Goal: Task Accomplishment & Management: Complete application form

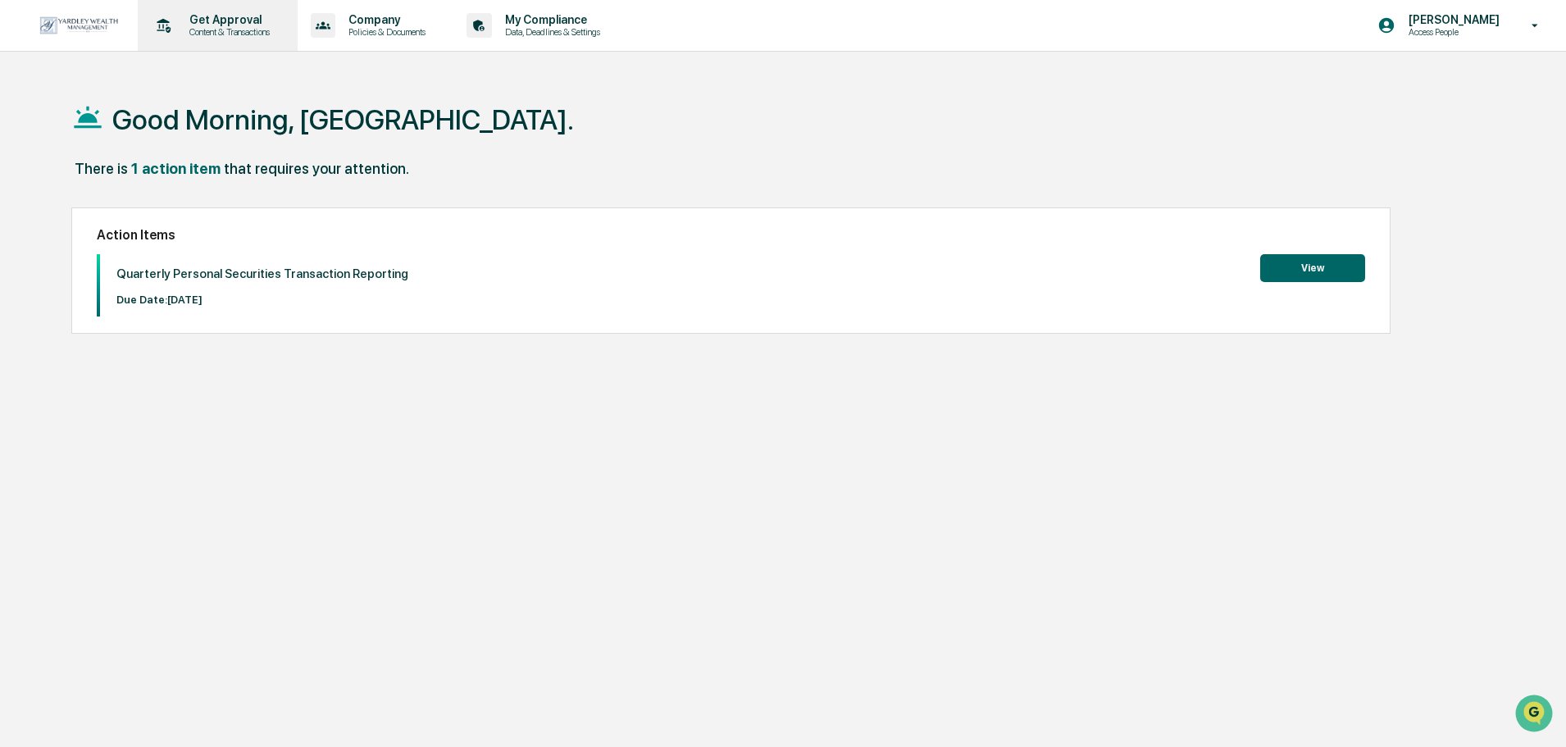
click at [228, 30] on p "Content & Transactions" at bounding box center [227, 31] width 102 height 11
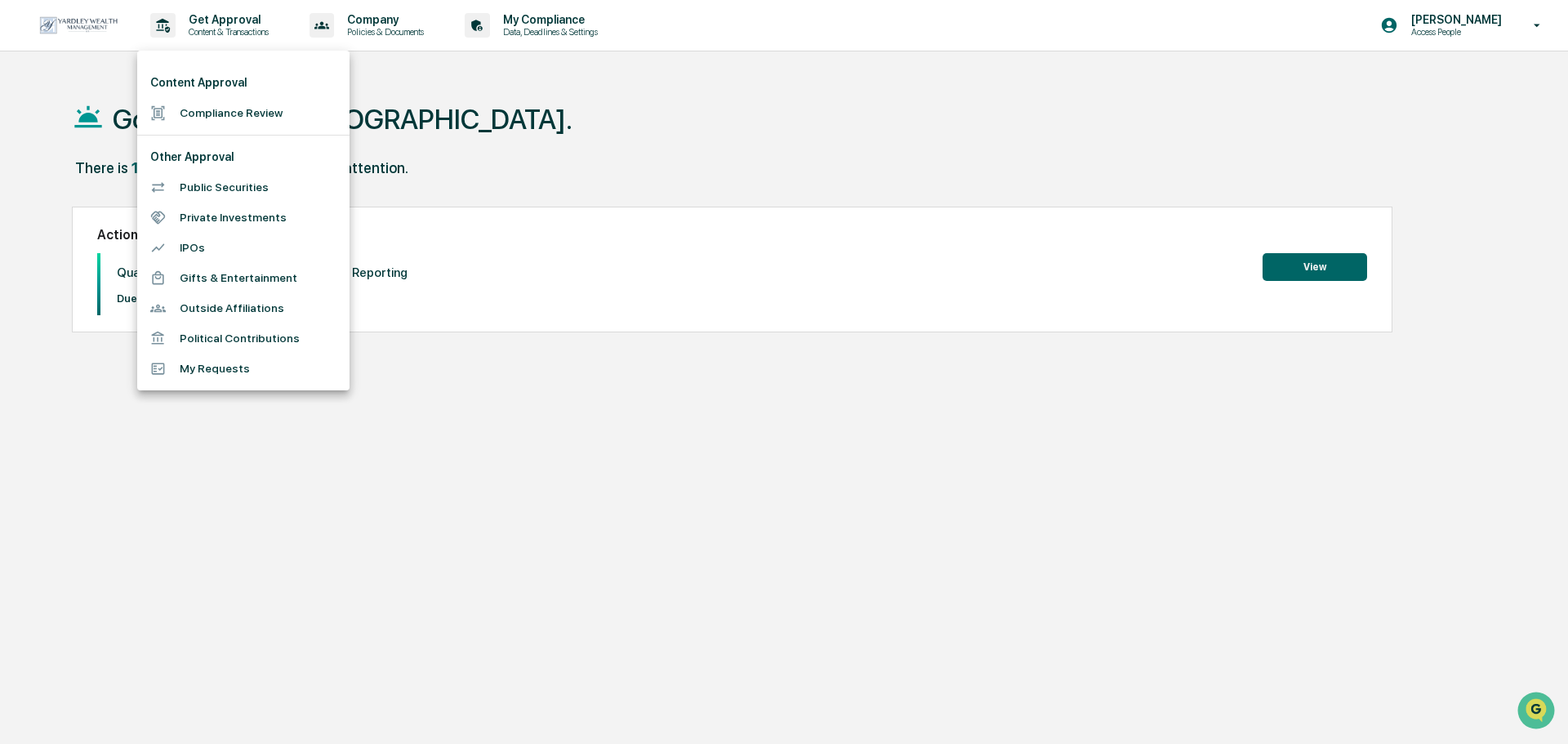
click at [242, 116] on li "Compliance Review" at bounding box center [243, 113] width 212 height 30
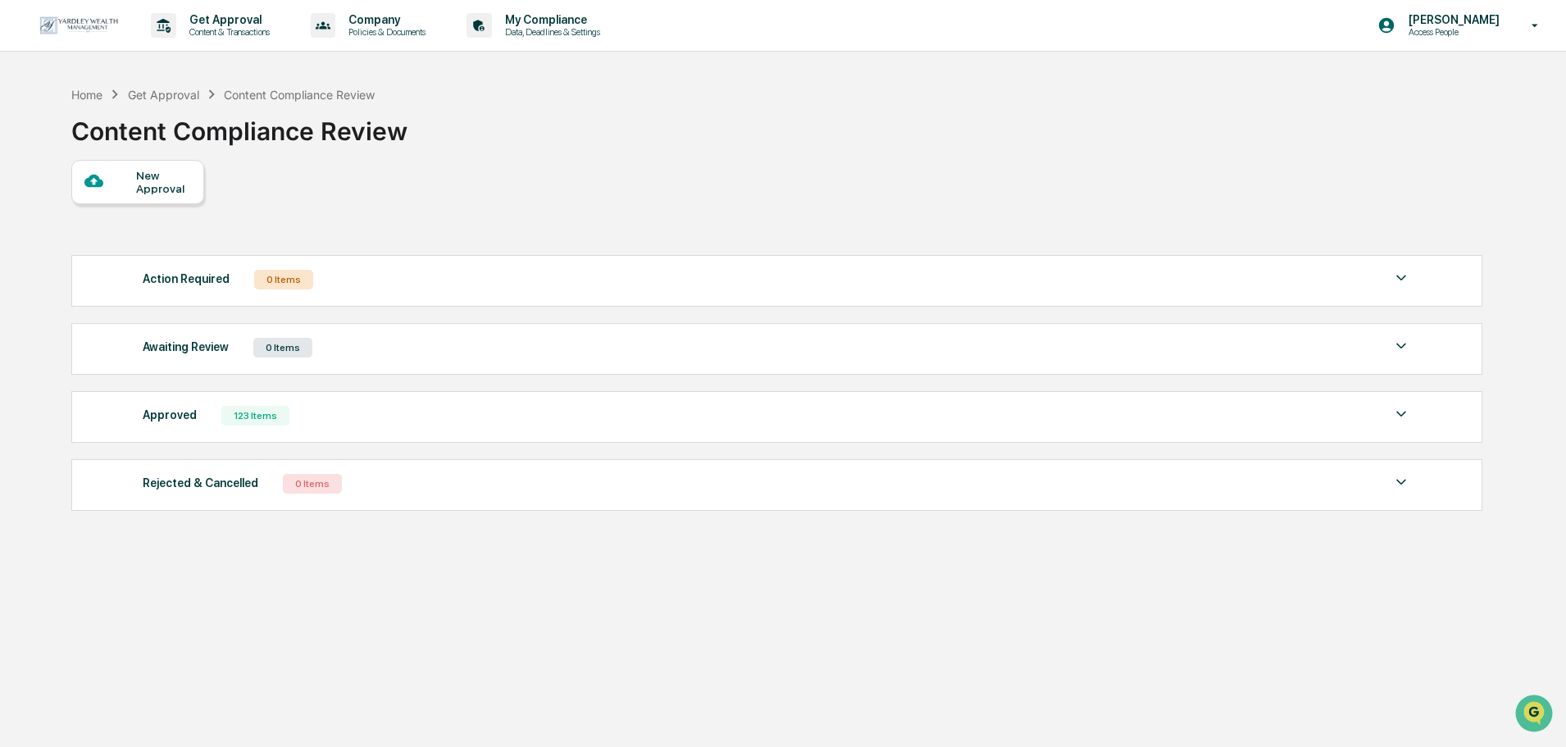
click at [134, 198] on div "New Approval" at bounding box center [137, 182] width 133 height 44
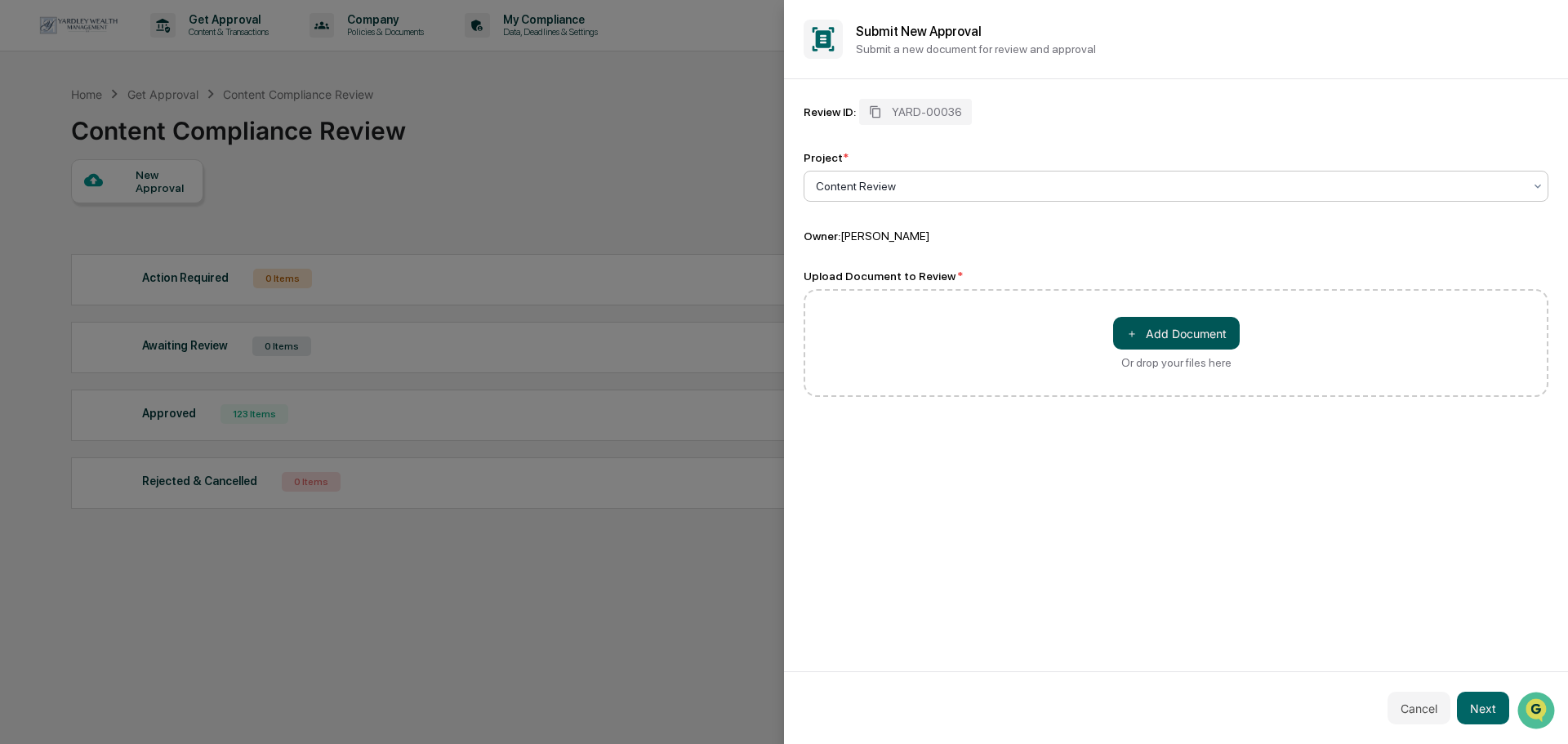
click at [1150, 328] on button "＋ Add Document" at bounding box center [1176, 333] width 127 height 33
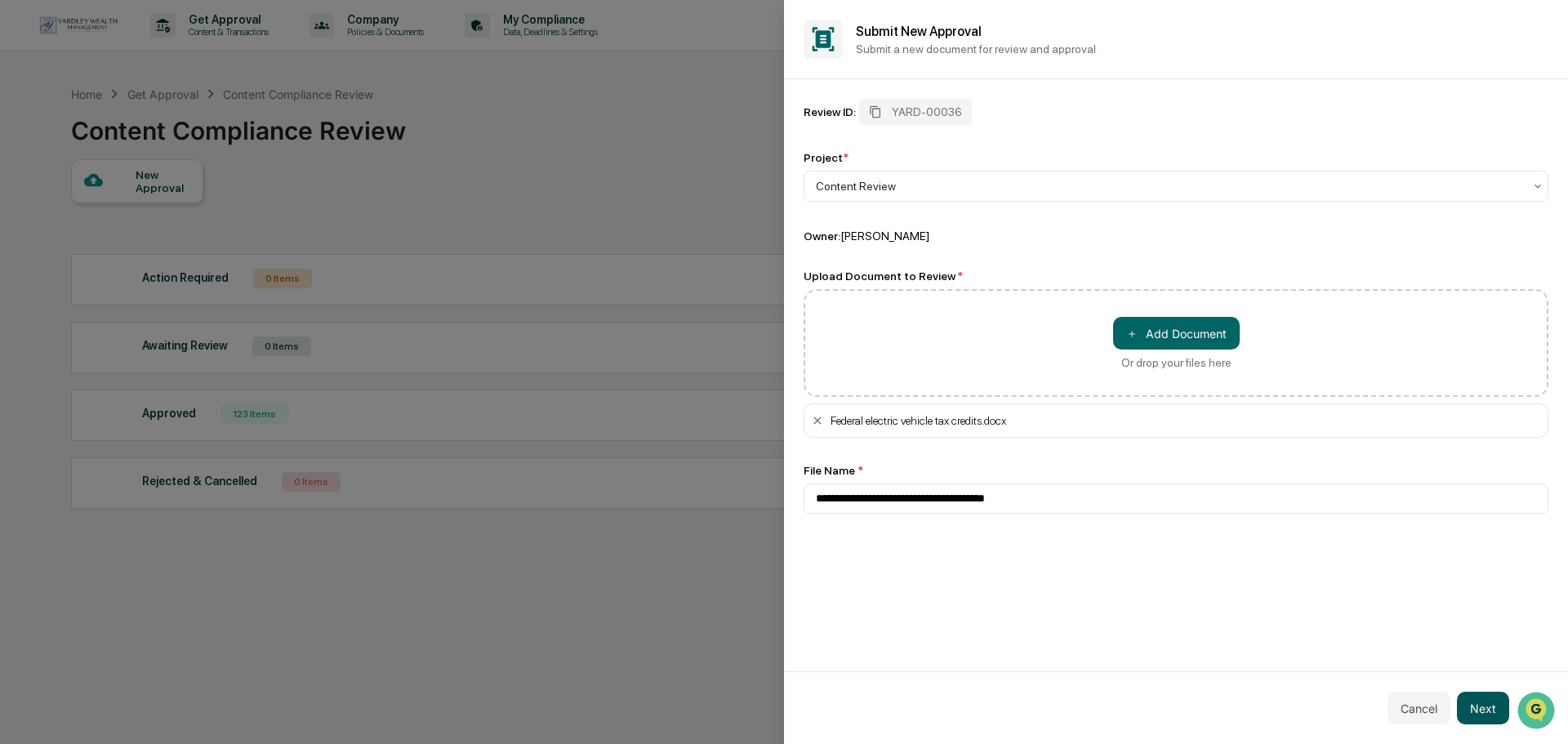
click at [1481, 702] on button "Next" at bounding box center [1483, 707] width 52 height 33
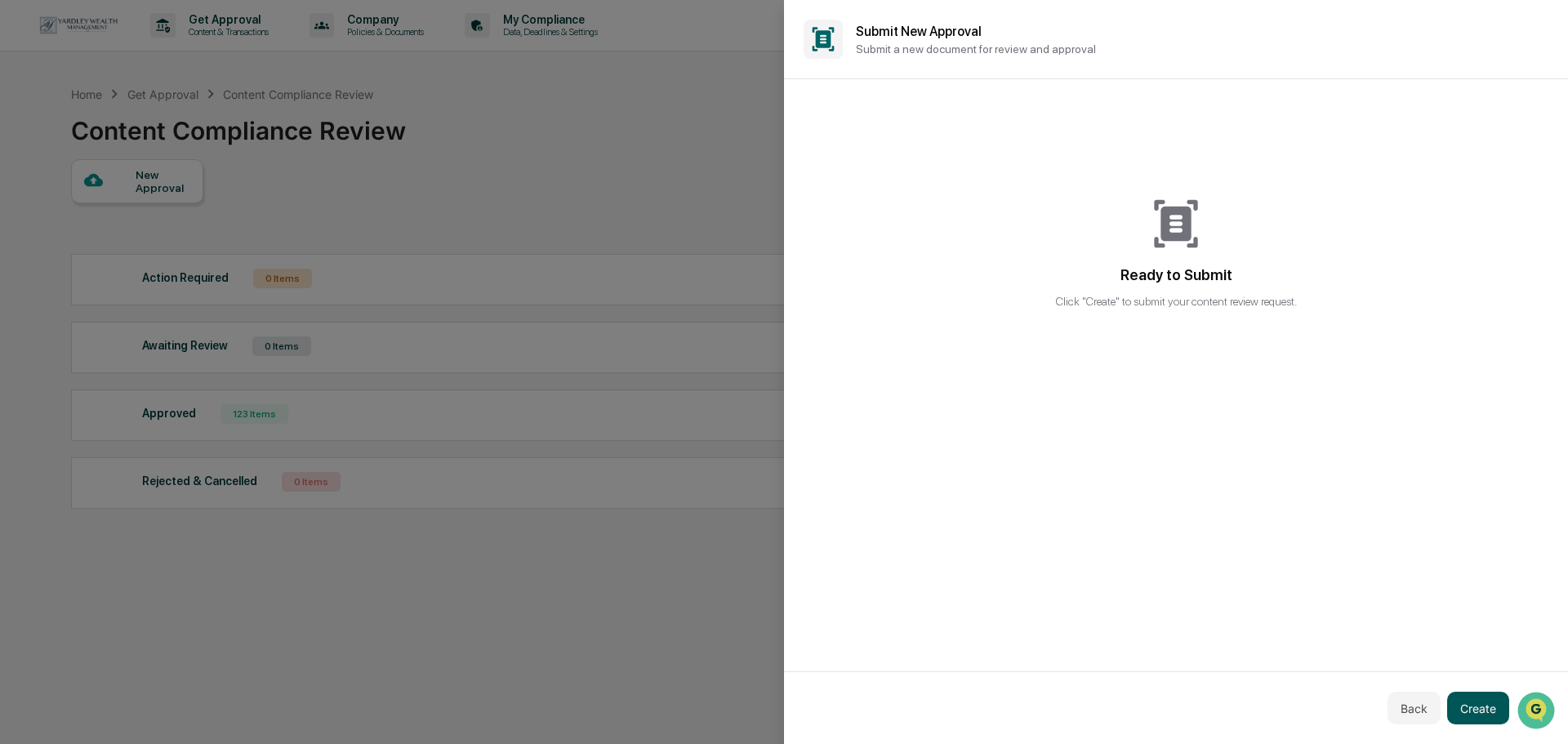
click at [1481, 708] on button "Create" at bounding box center [1478, 707] width 62 height 33
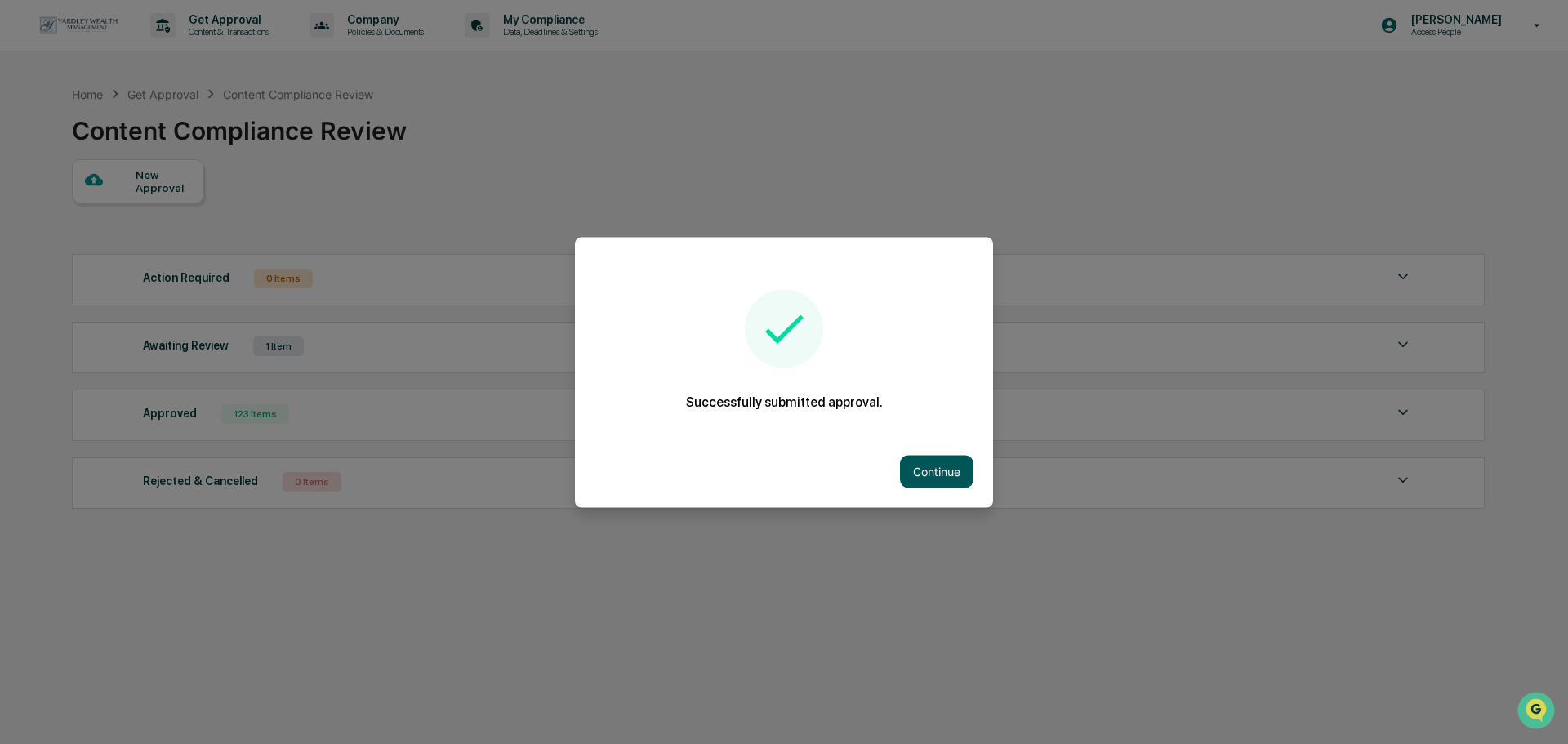
click at [932, 471] on button "Continue" at bounding box center [937, 471] width 74 height 33
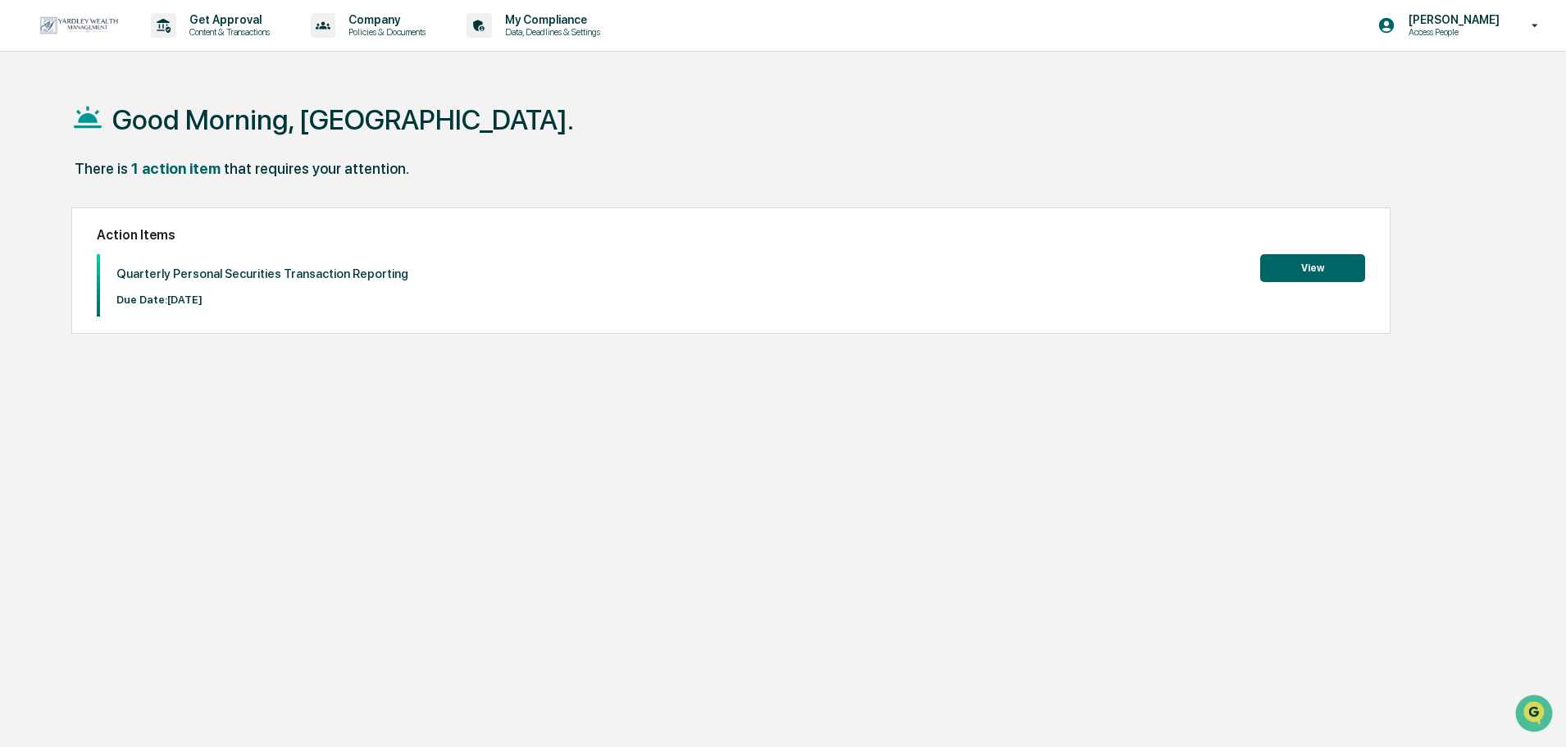
click at [1304, 271] on button "View" at bounding box center [1312, 268] width 105 height 28
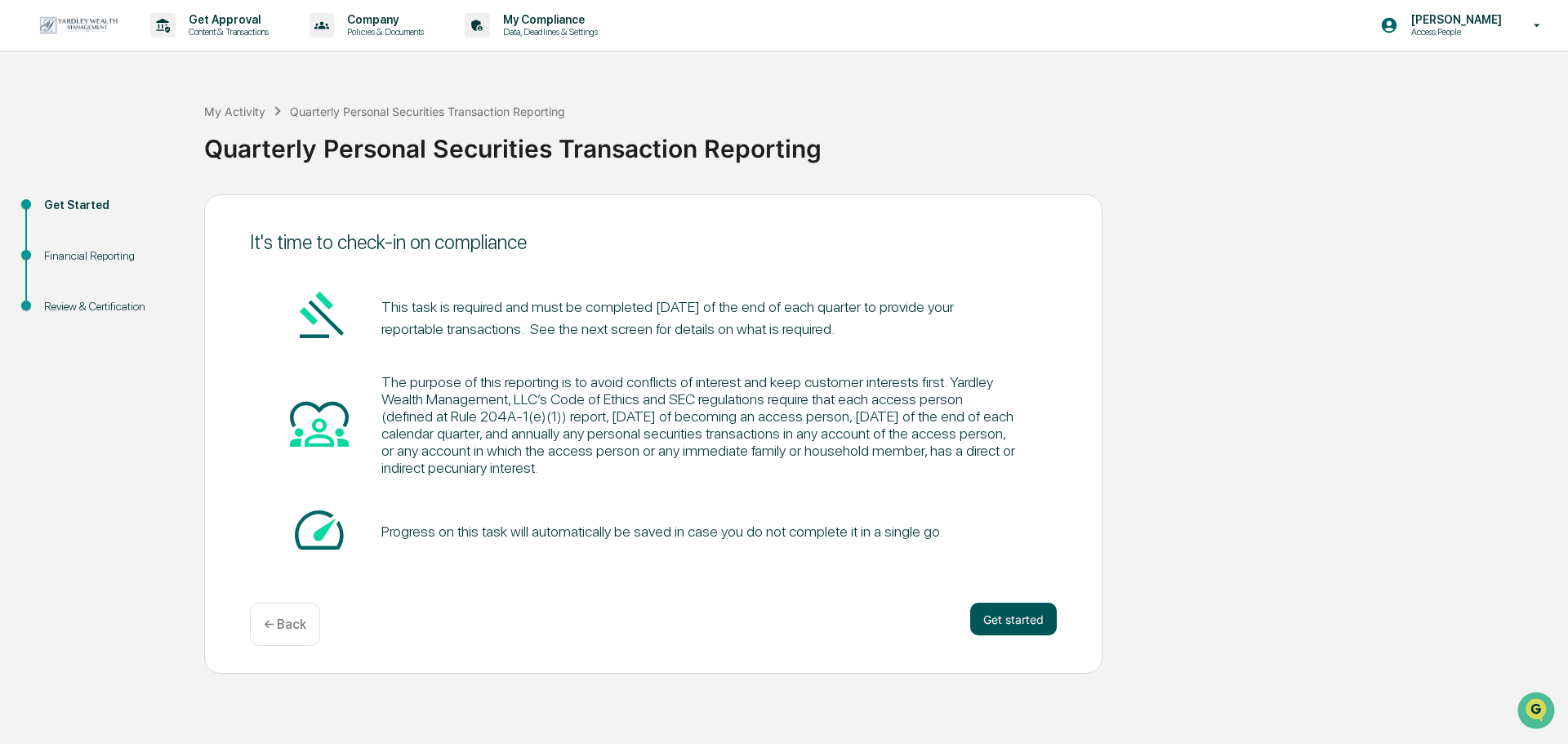
click at [1020, 616] on button "Get started" at bounding box center [1013, 619] width 87 height 33
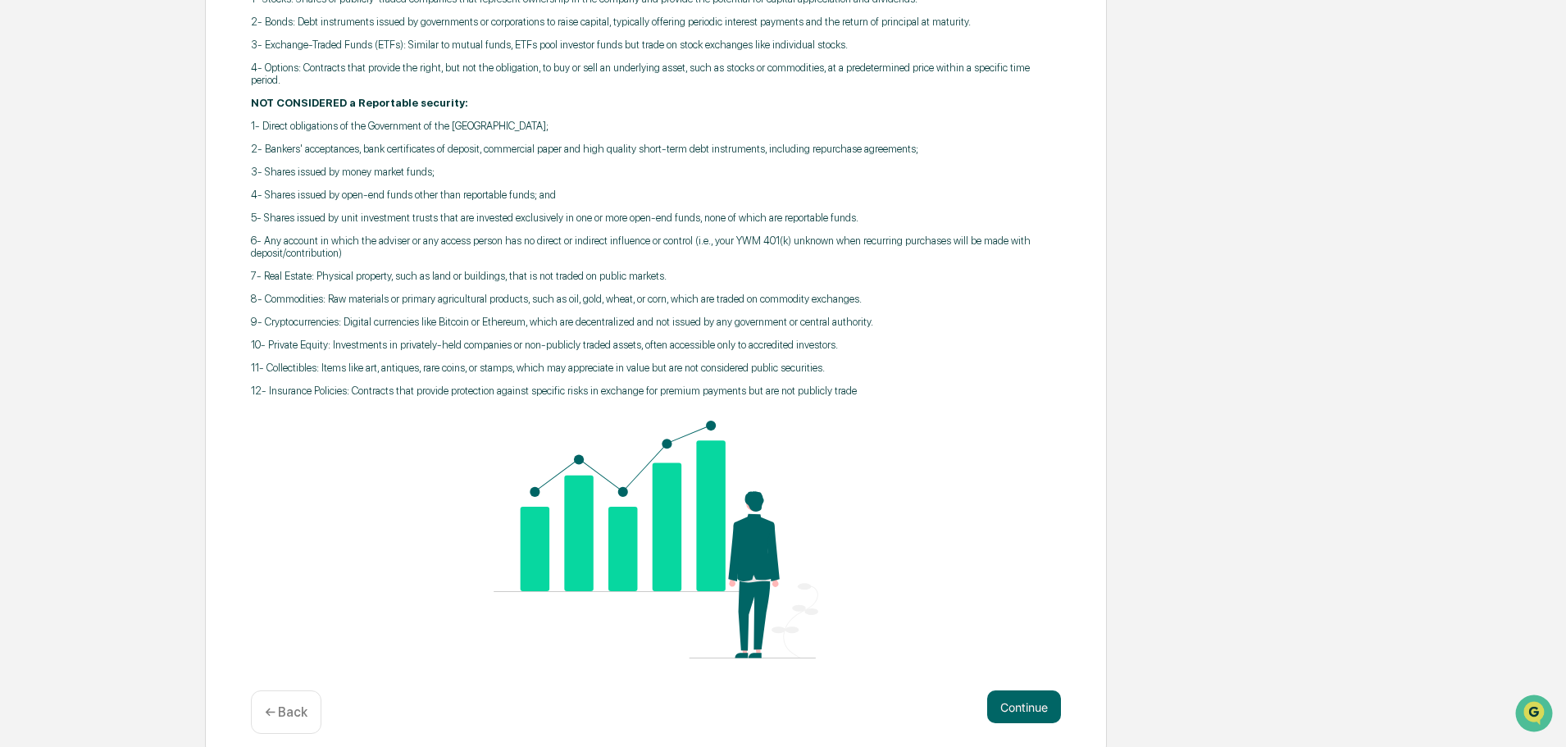
scroll to position [393, 0]
click at [1020, 688] on button "Continue" at bounding box center [1024, 704] width 74 height 33
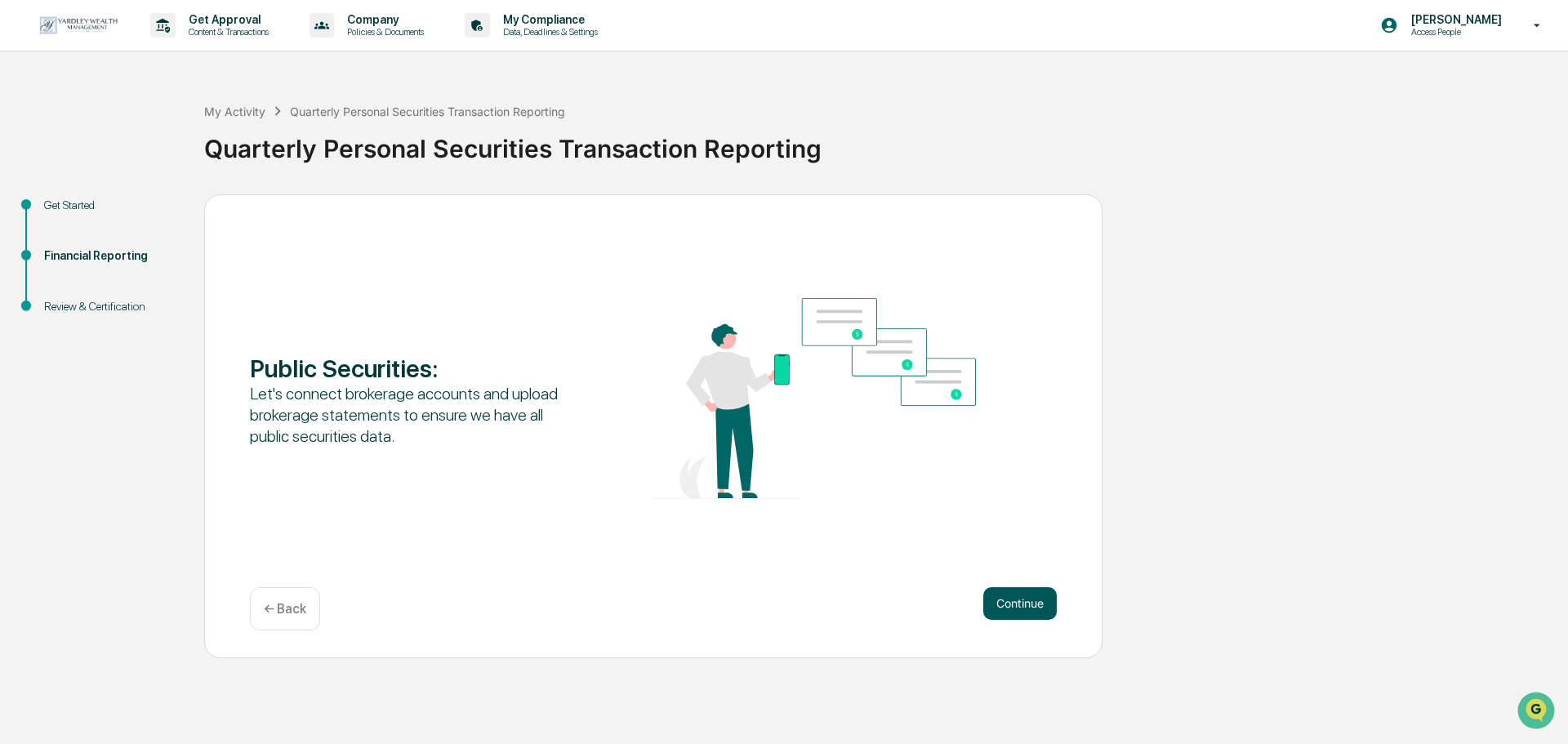
click at [1002, 601] on button "Continue" at bounding box center [1020, 603] width 74 height 33
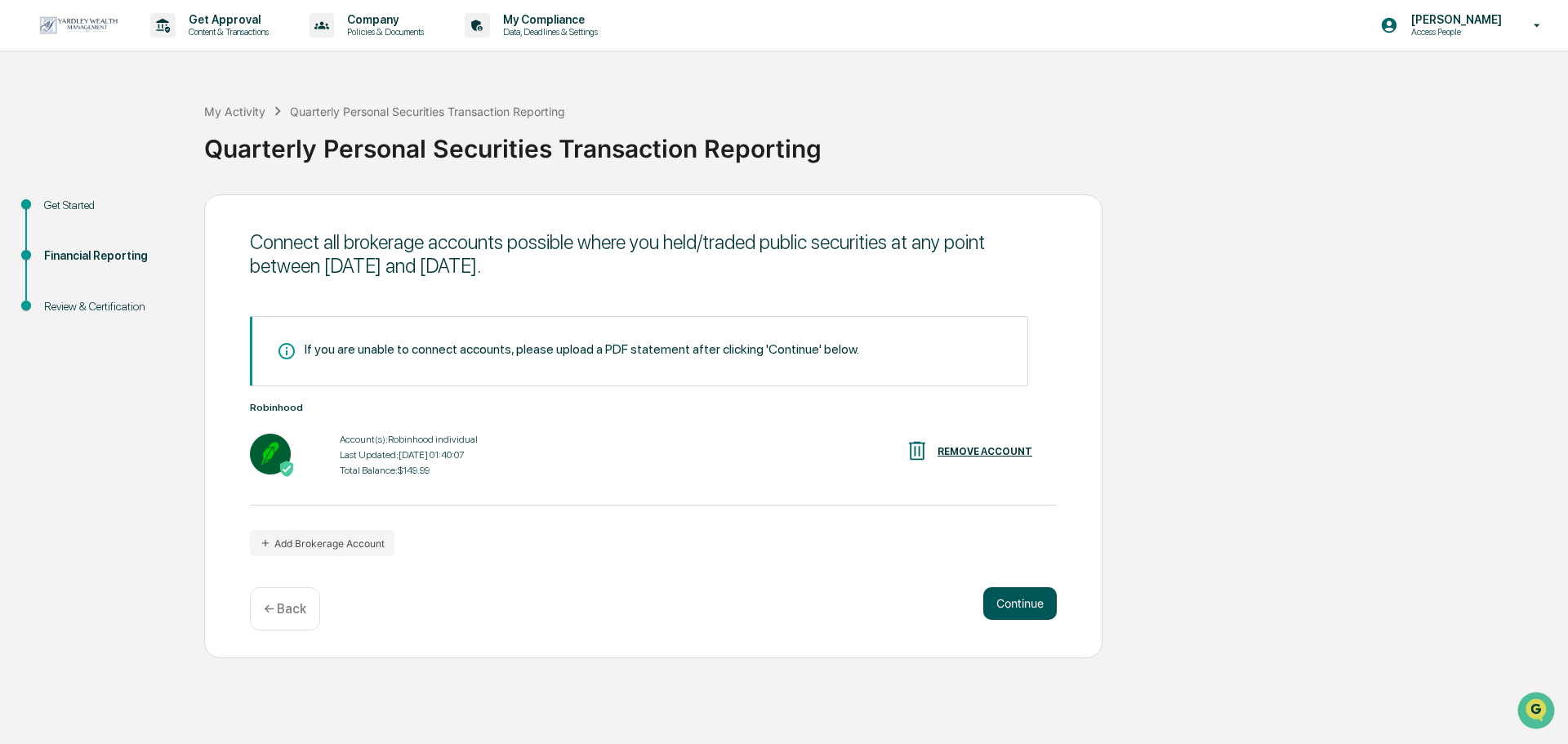
click at [1018, 605] on button "Continue" at bounding box center [1020, 603] width 74 height 33
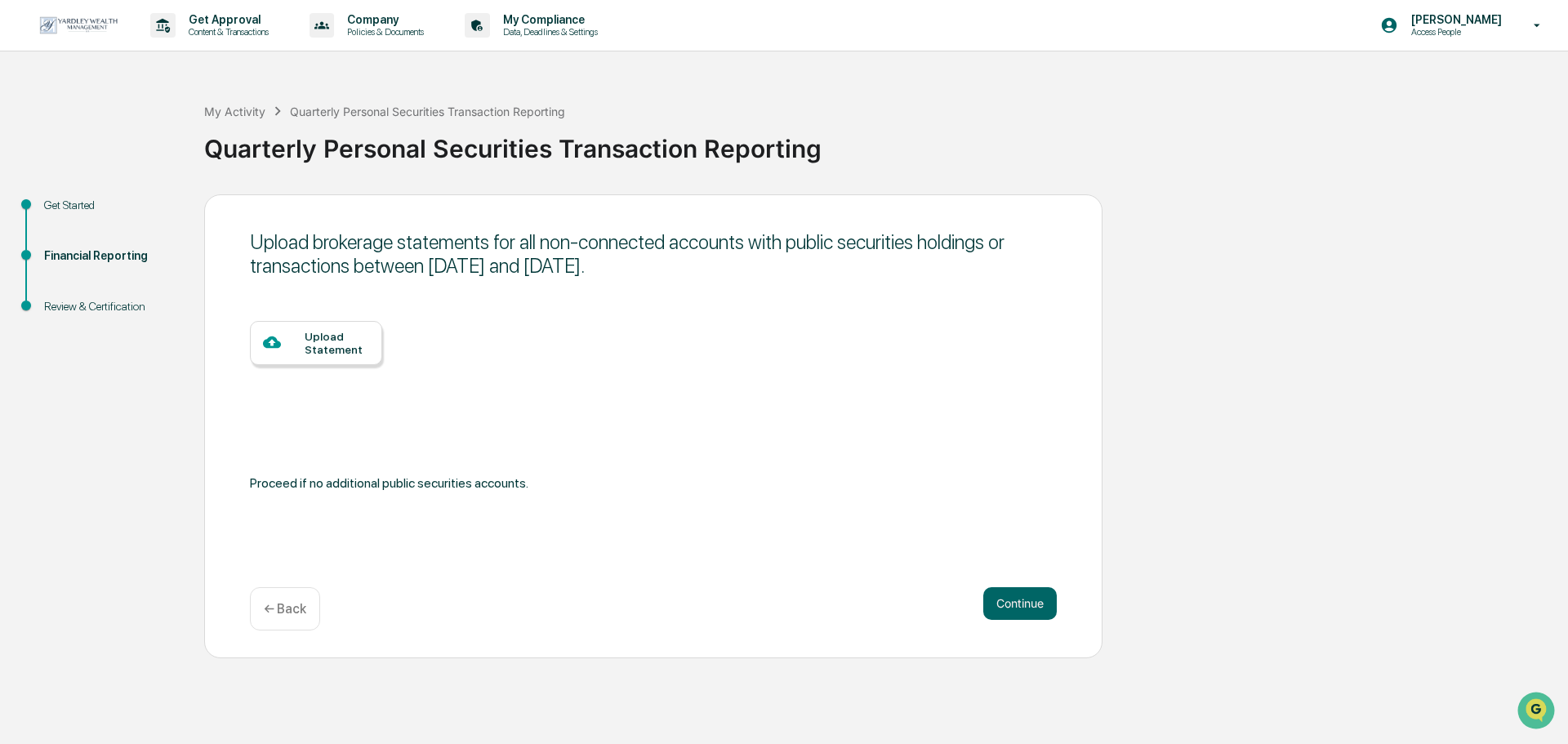
click at [308, 612] on div "← Back" at bounding box center [285, 608] width 71 height 43
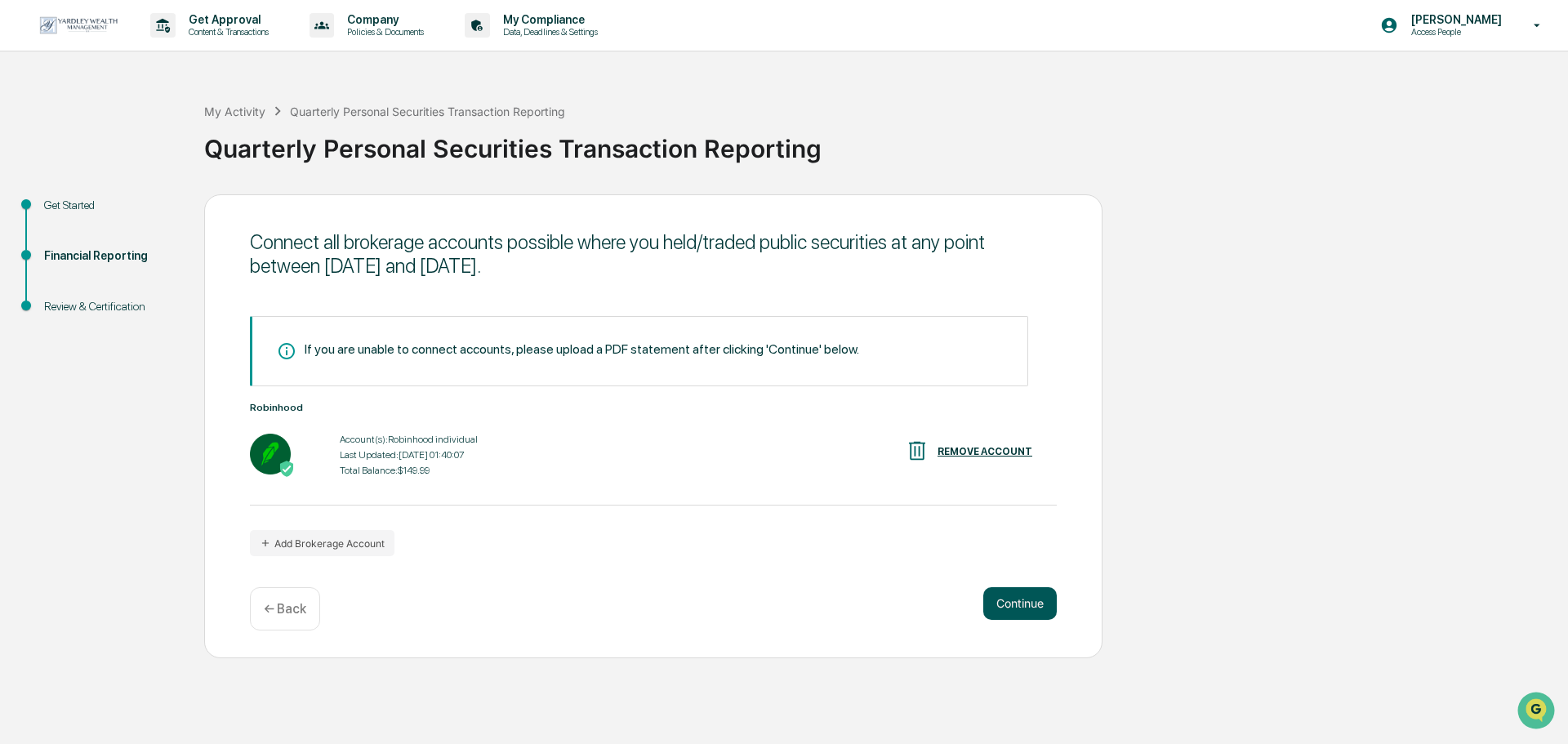
click at [1000, 609] on button "Continue" at bounding box center [1020, 603] width 74 height 33
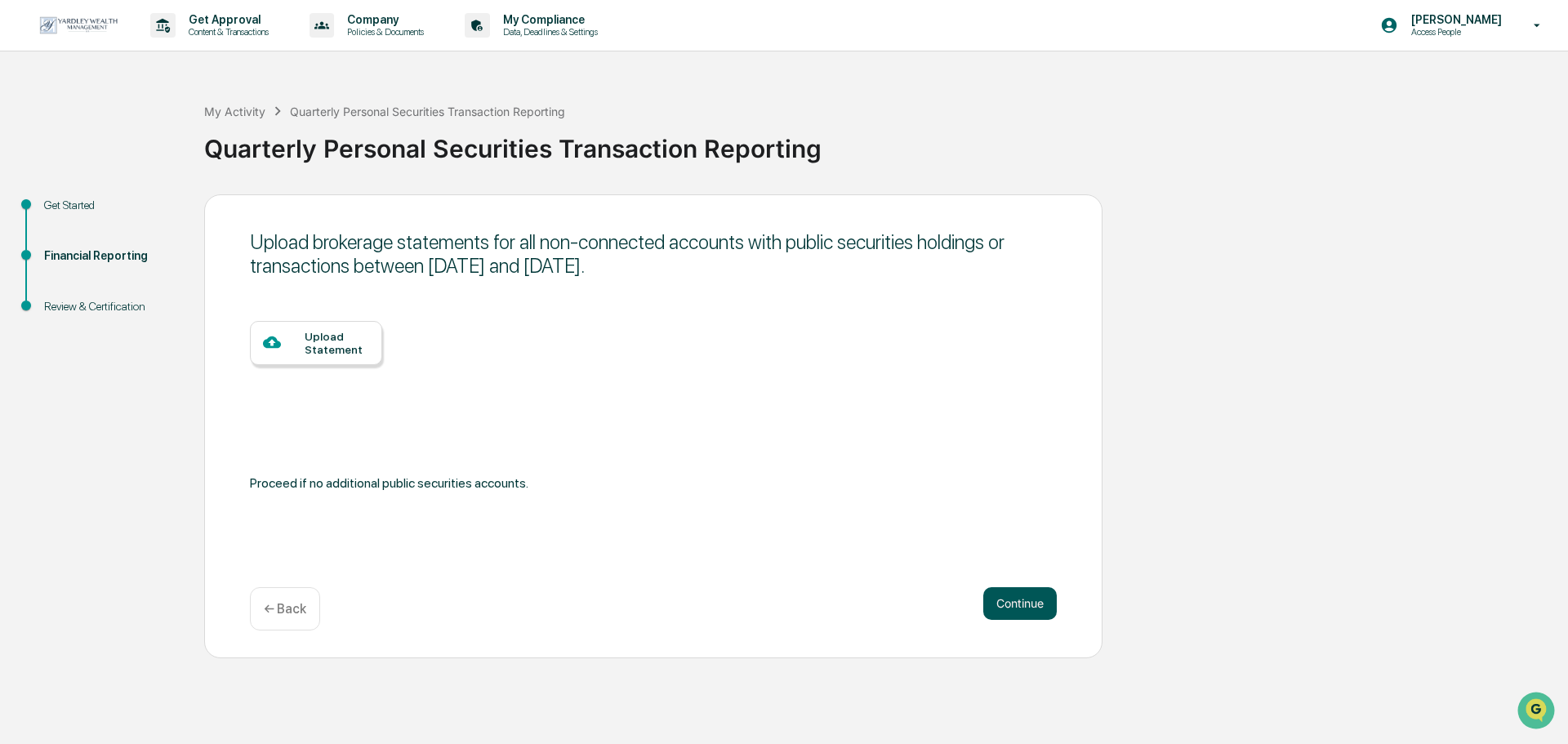
click at [1000, 606] on button "Continue" at bounding box center [1020, 603] width 74 height 33
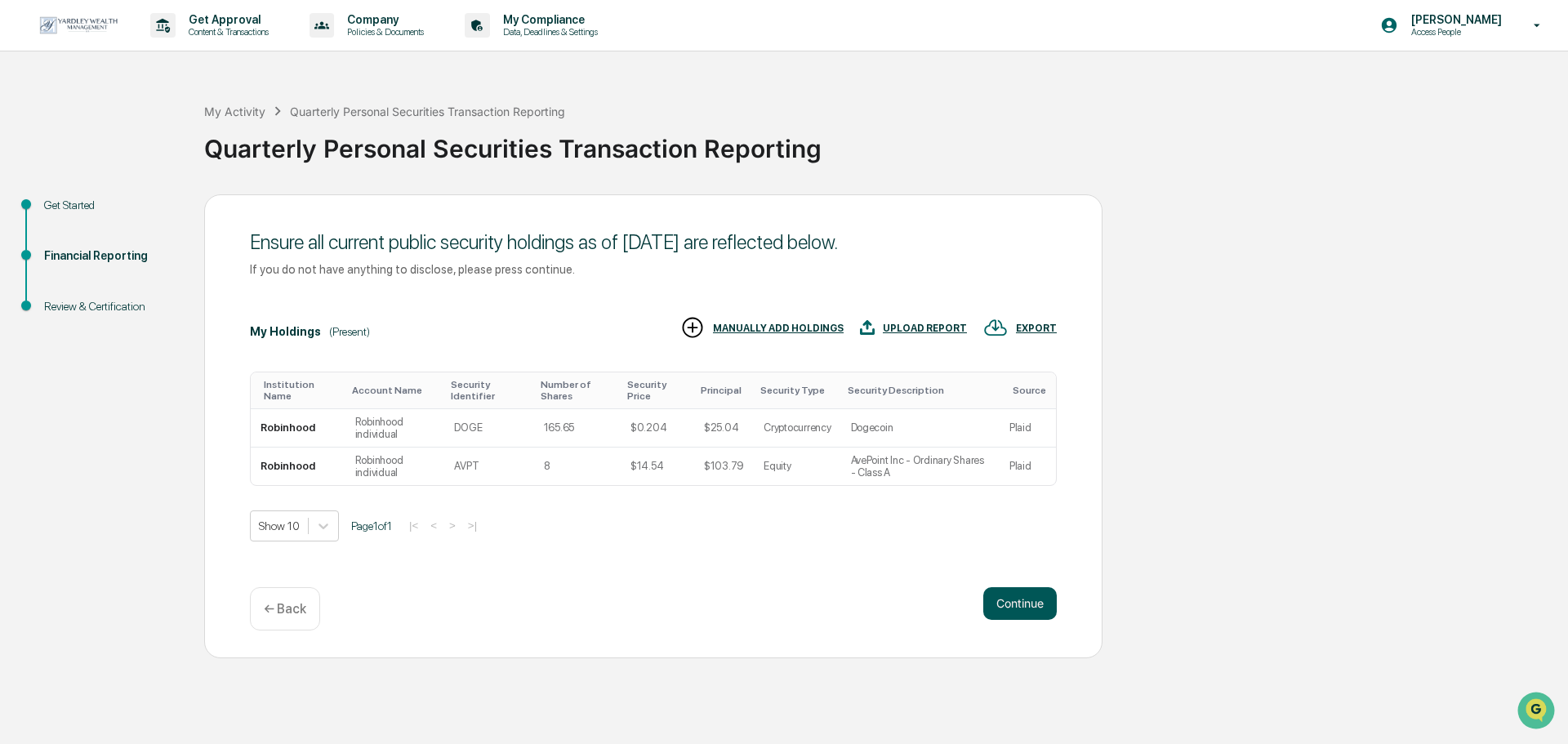
click at [1045, 615] on button "Continue" at bounding box center [1020, 603] width 74 height 33
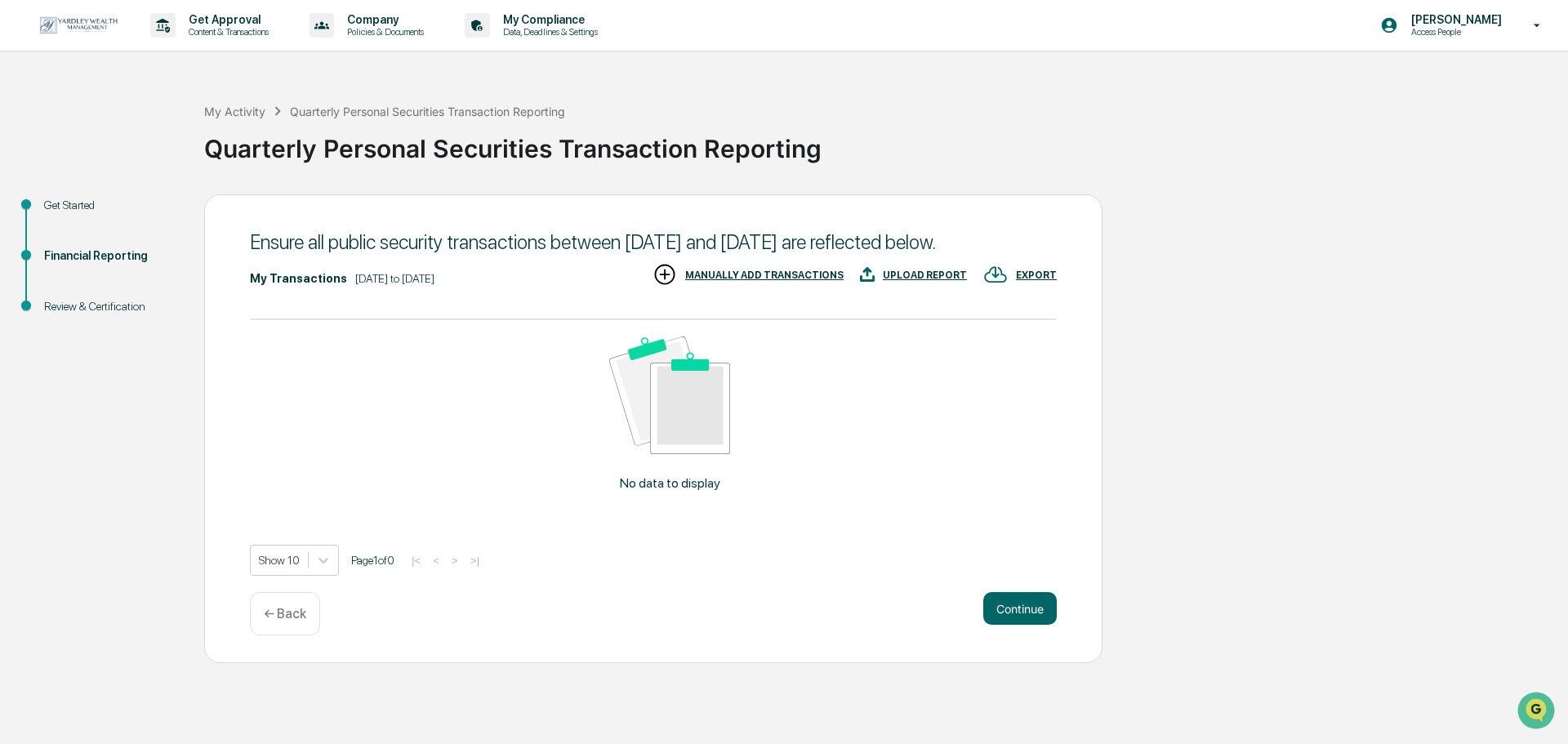
click at [285, 635] on div "← Back" at bounding box center [285, 613] width 71 height 43
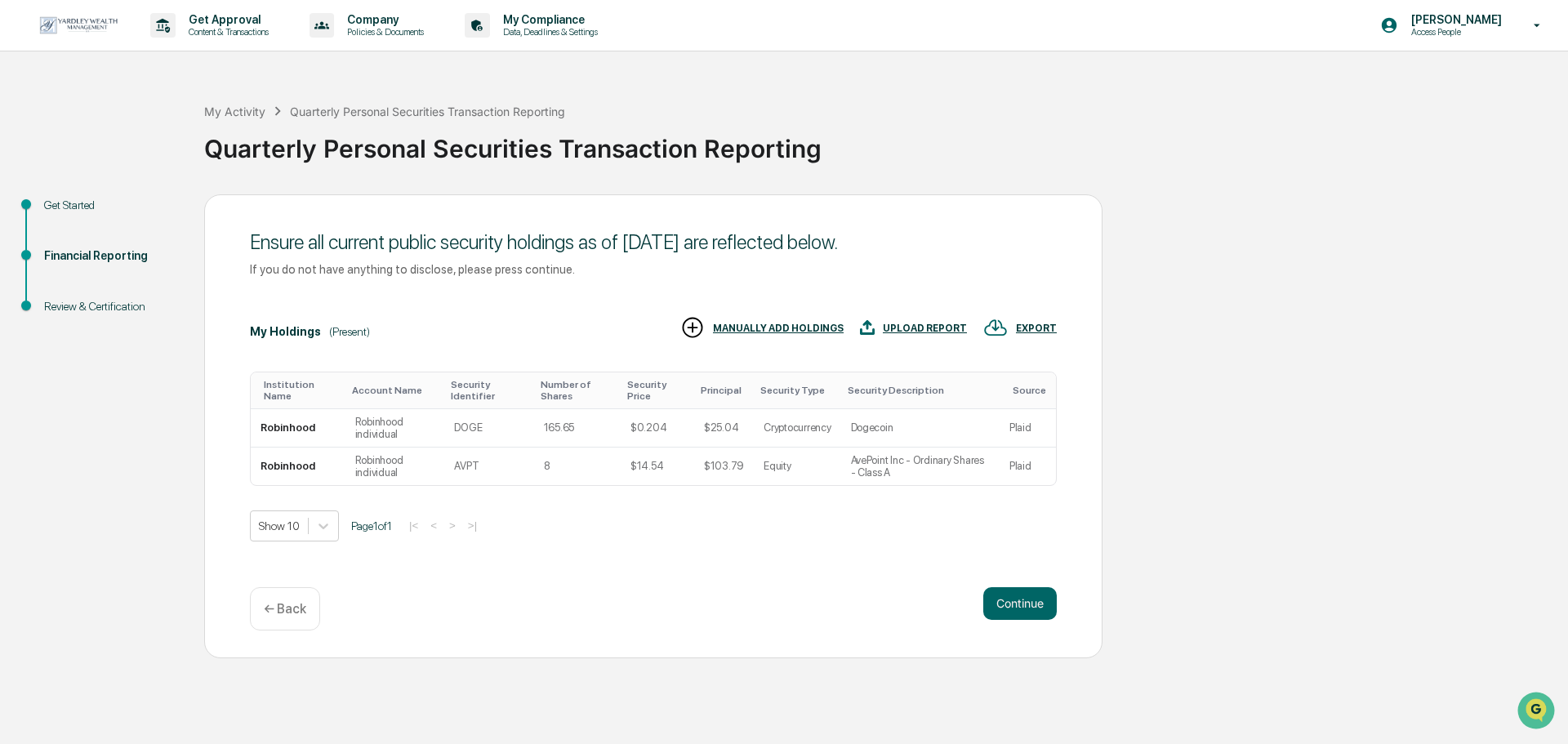
click at [63, 194] on ul "Get Started Financial Reporting Review & Certification" at bounding box center [106, 275] width 196 height 161
click at [69, 207] on div "Get Started" at bounding box center [111, 205] width 133 height 17
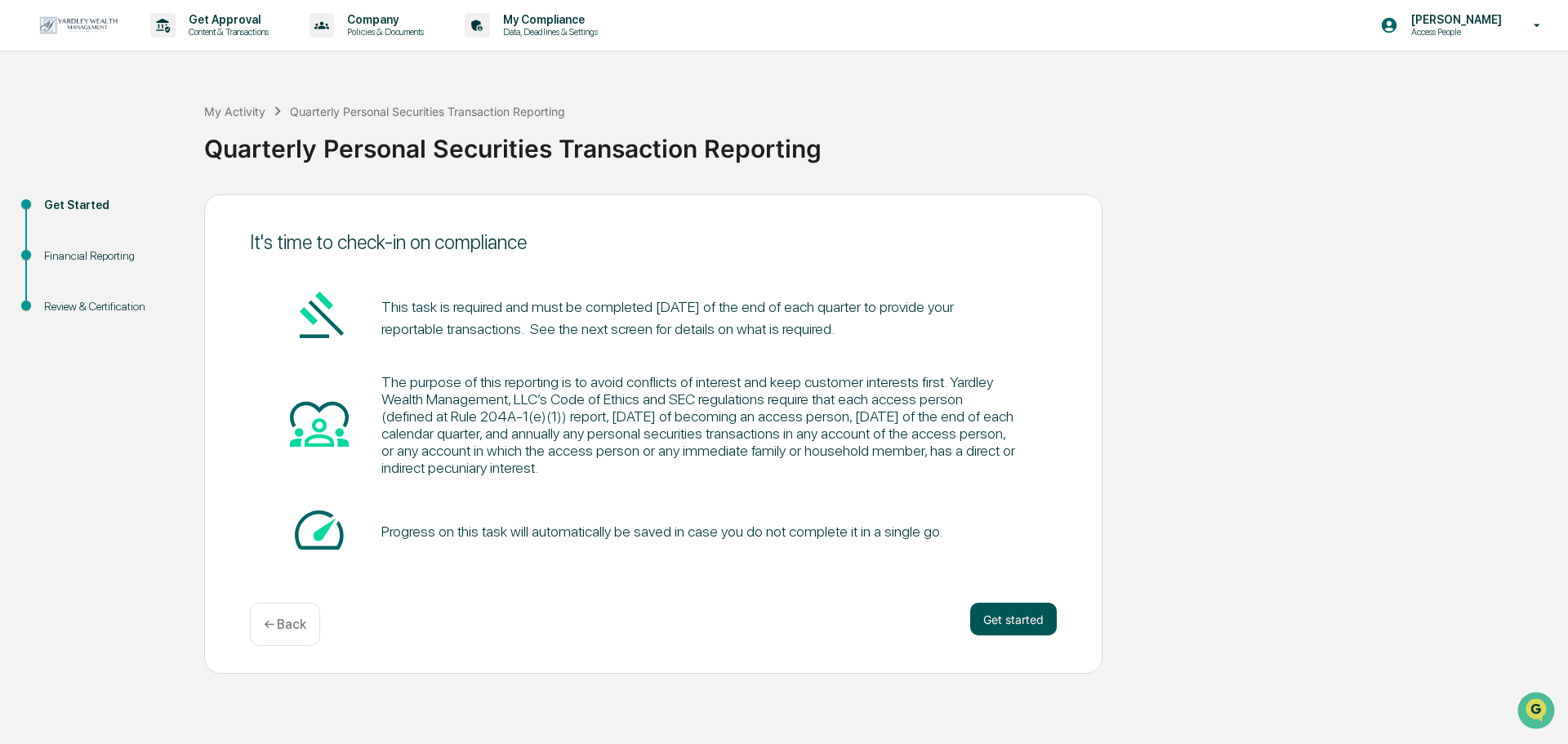
click at [993, 615] on button "Get started" at bounding box center [1013, 619] width 87 height 33
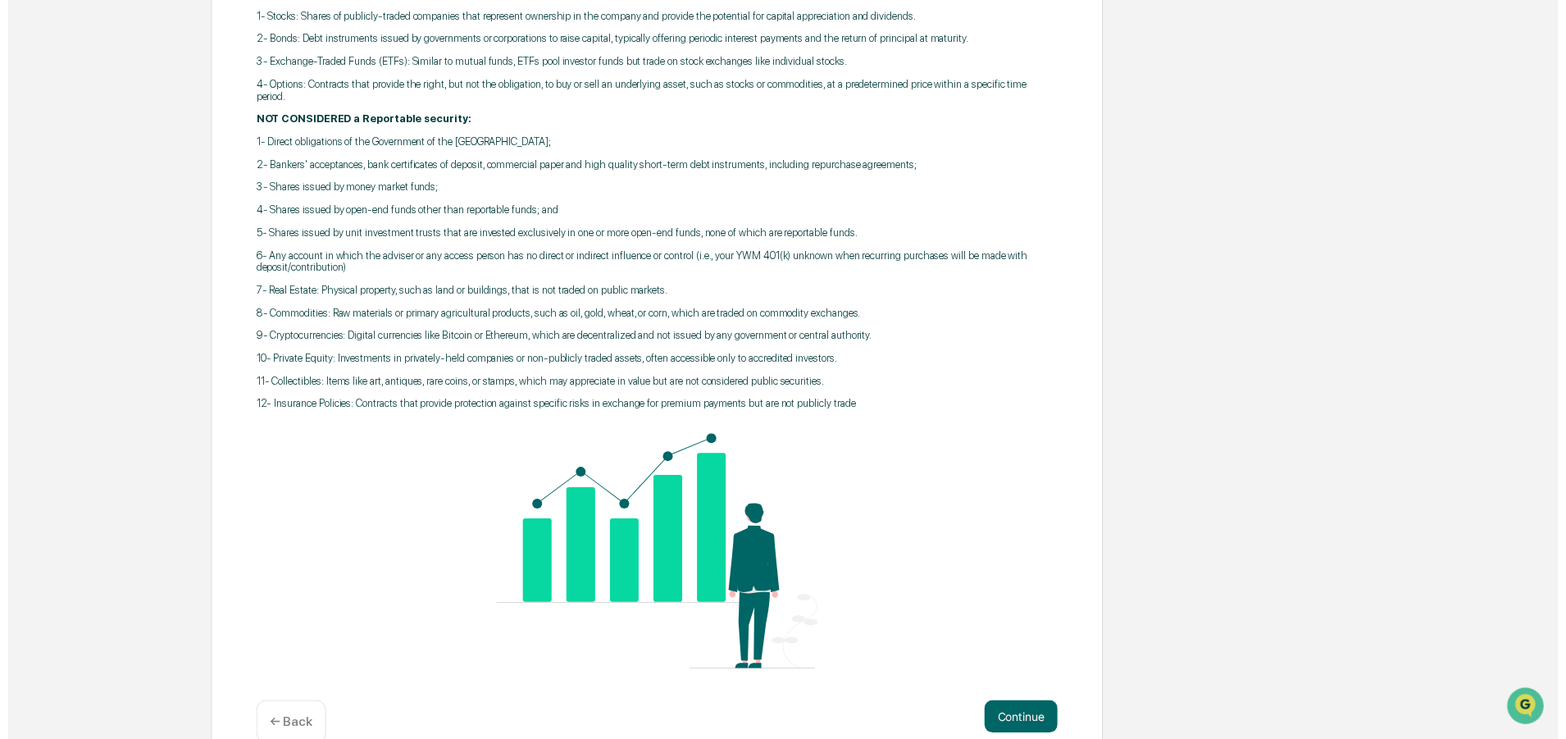
scroll to position [393, 0]
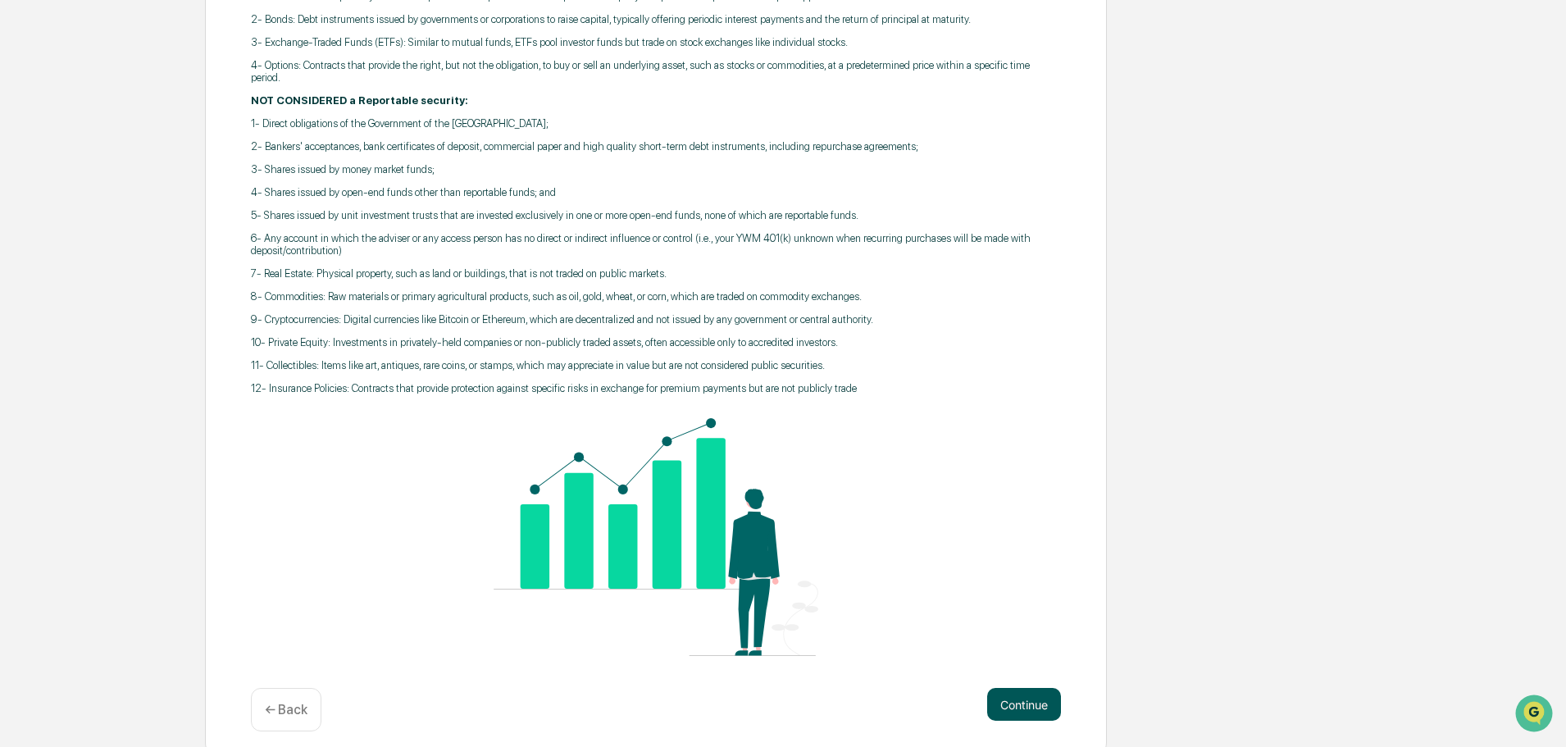
click at [1028, 688] on button "Continue" at bounding box center [1024, 704] width 74 height 33
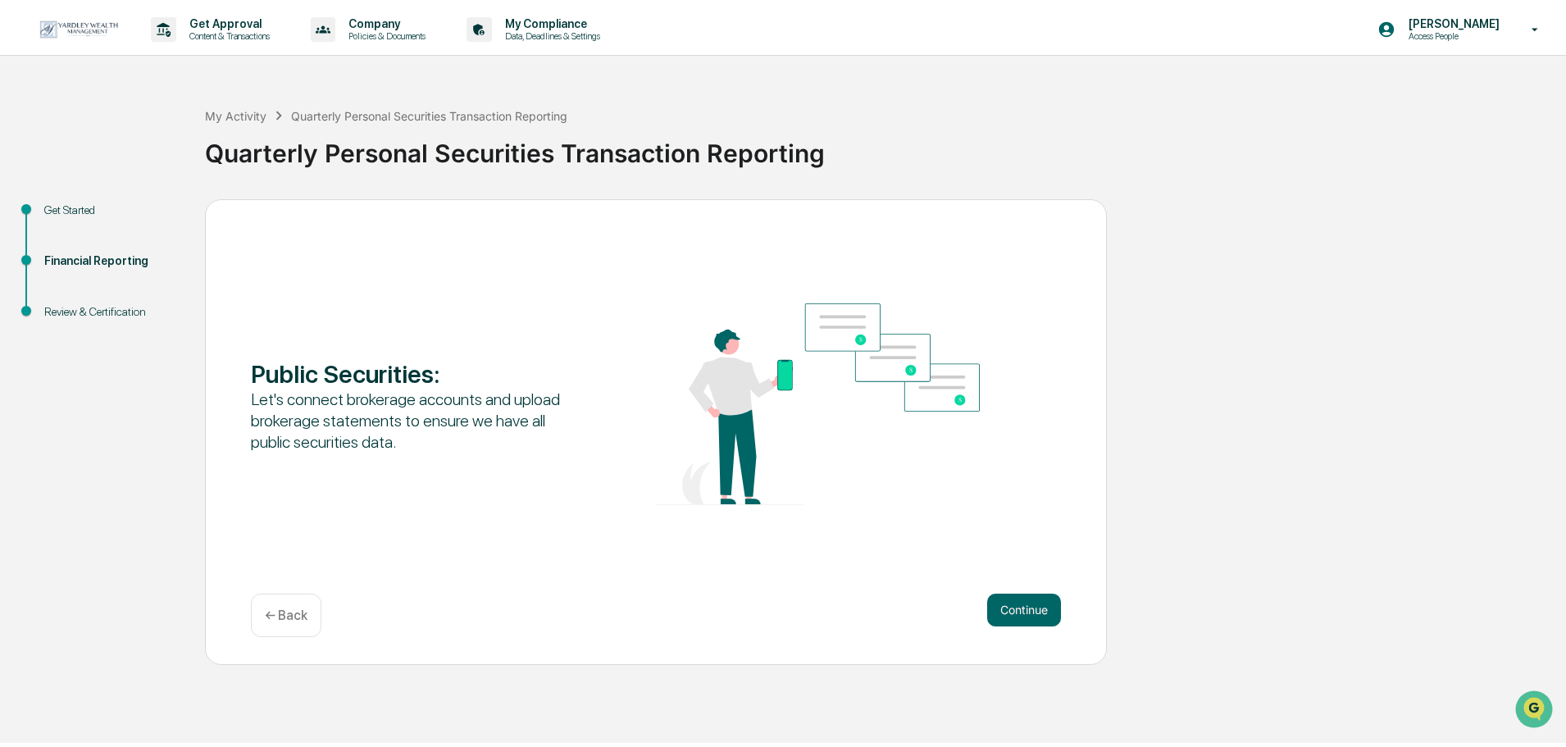
scroll to position [0, 0]
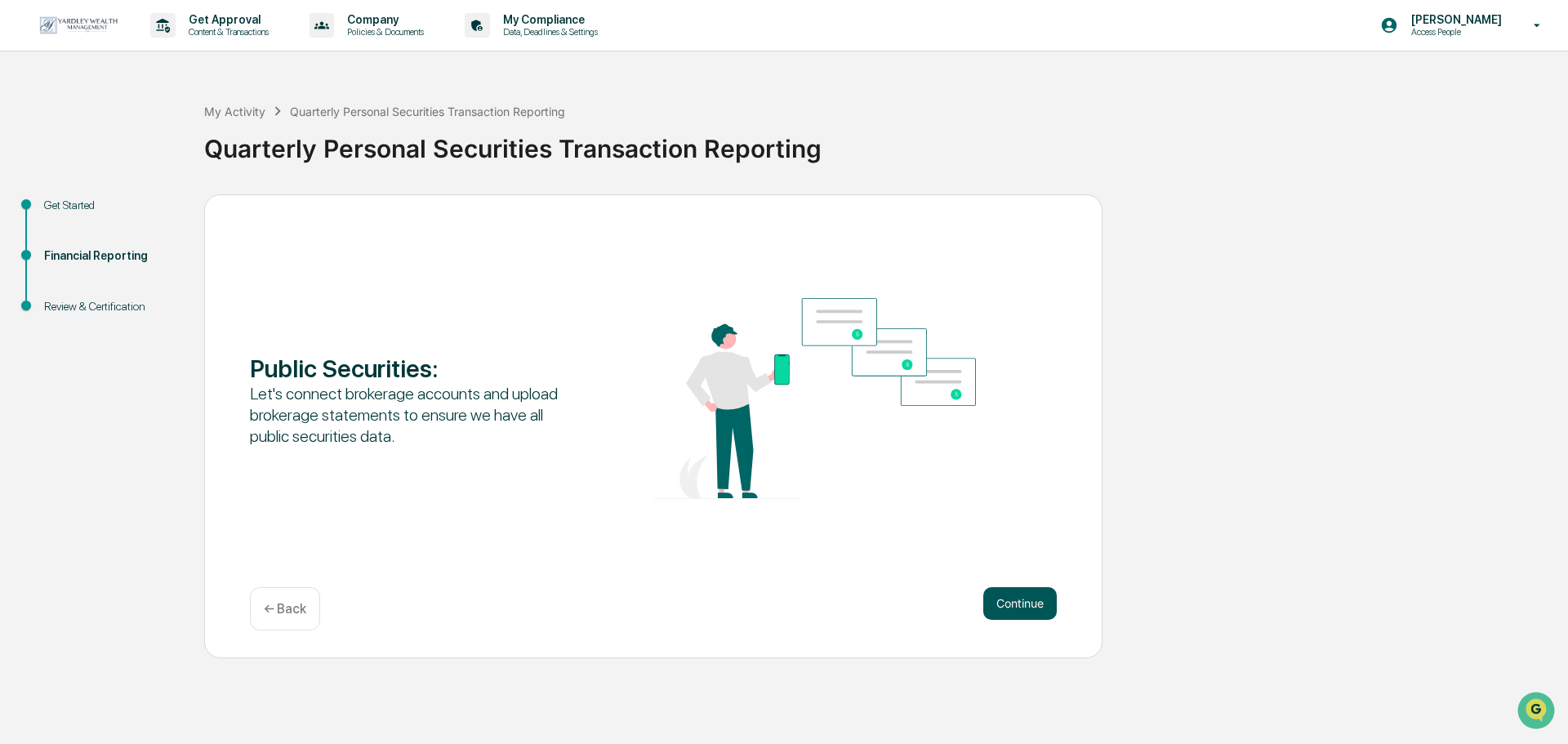
click at [1003, 598] on button "Continue" at bounding box center [1020, 603] width 74 height 33
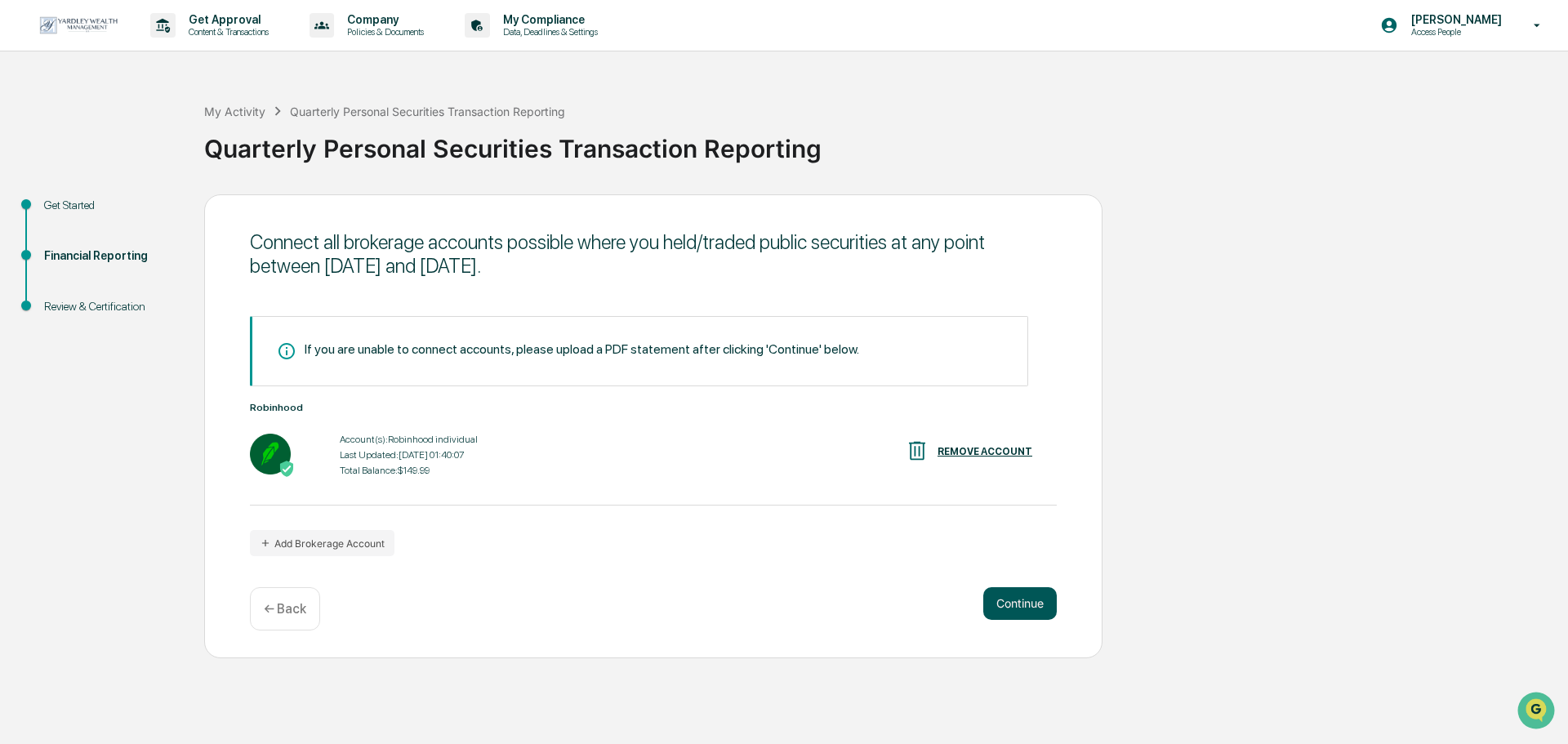
click at [1004, 606] on button "Continue" at bounding box center [1020, 603] width 74 height 33
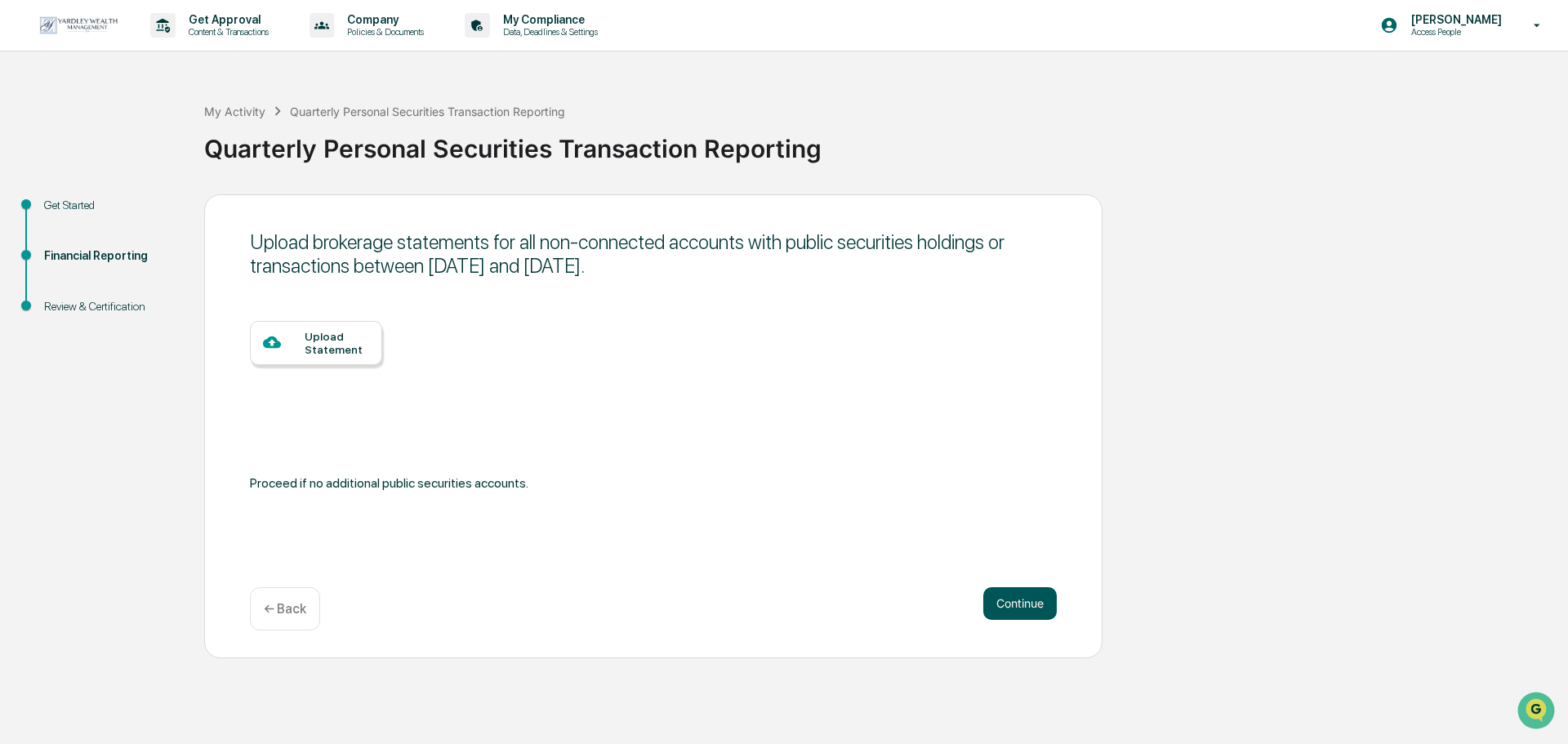
click at [1035, 597] on button "Continue" at bounding box center [1020, 603] width 74 height 33
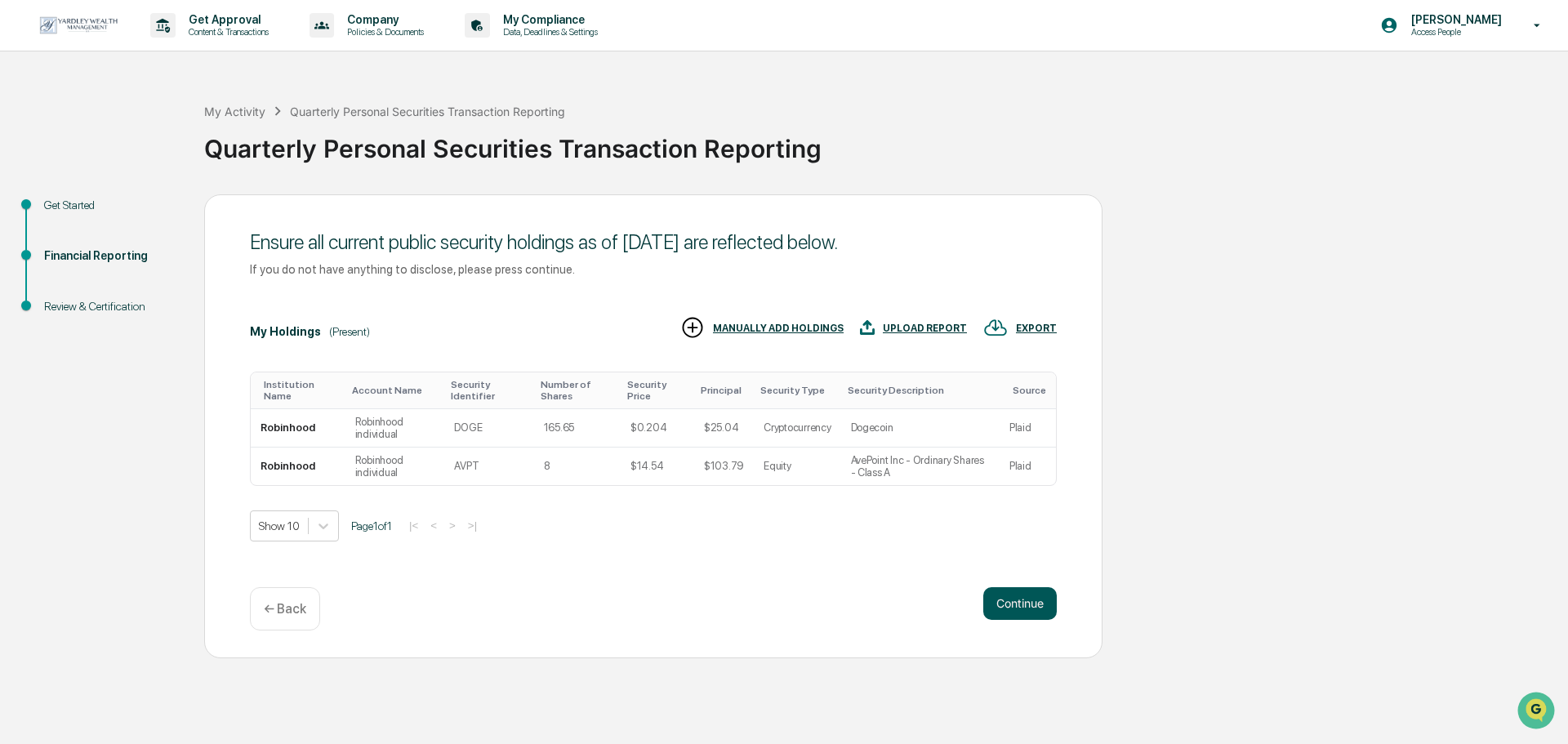
click at [1020, 609] on button "Continue" at bounding box center [1020, 603] width 74 height 33
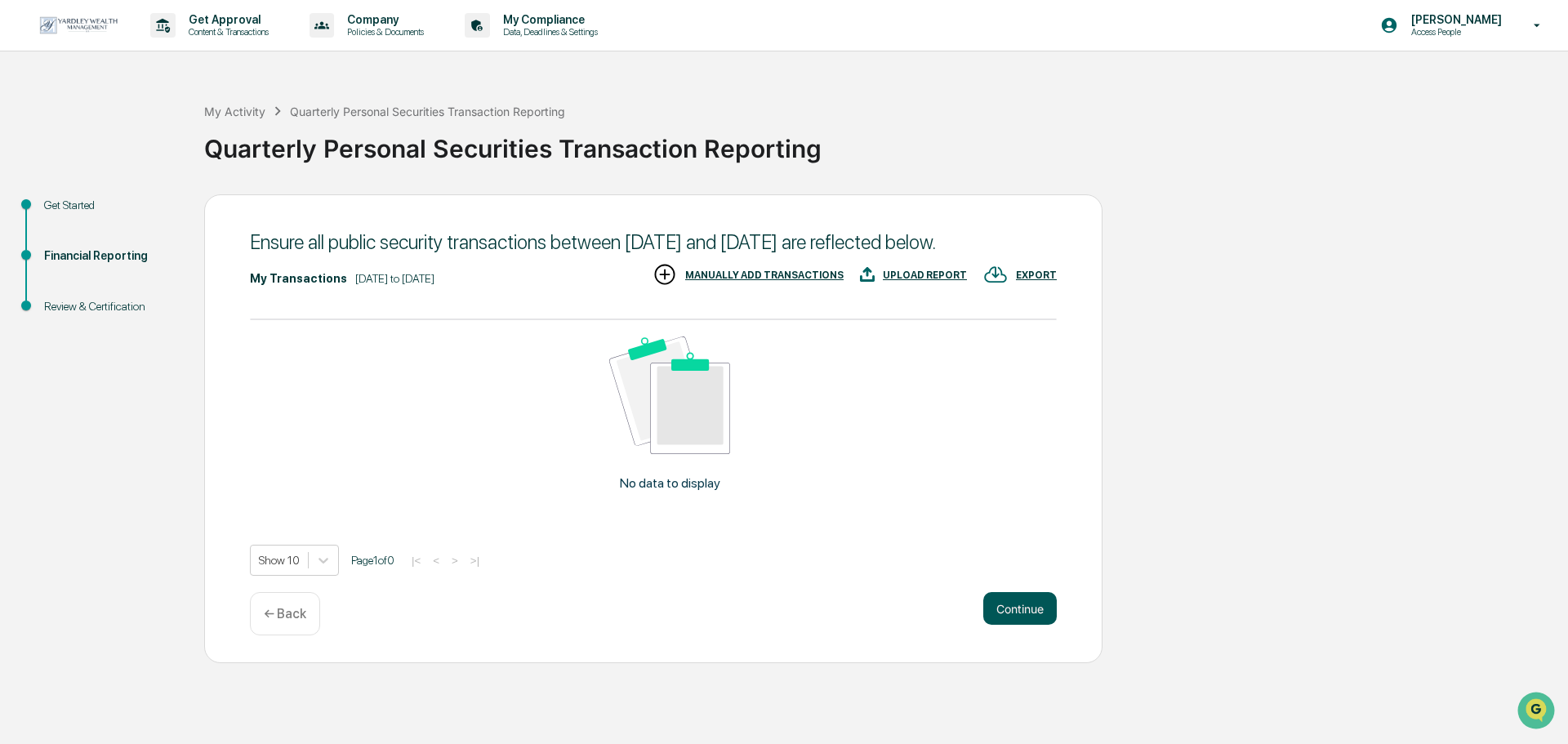
click at [1008, 624] on button "Continue" at bounding box center [1020, 608] width 74 height 33
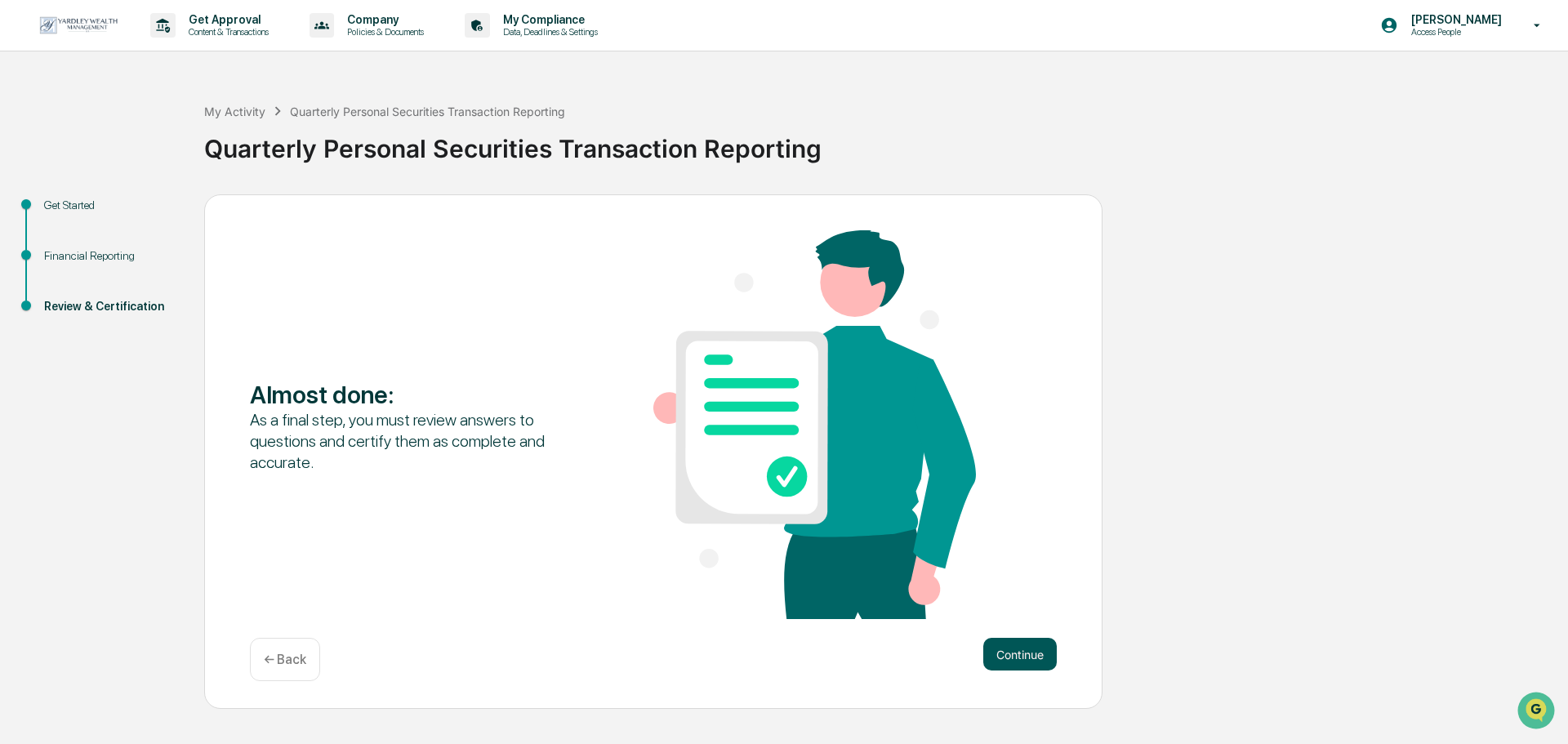
click at [1021, 650] on button "Continue" at bounding box center [1020, 653] width 74 height 33
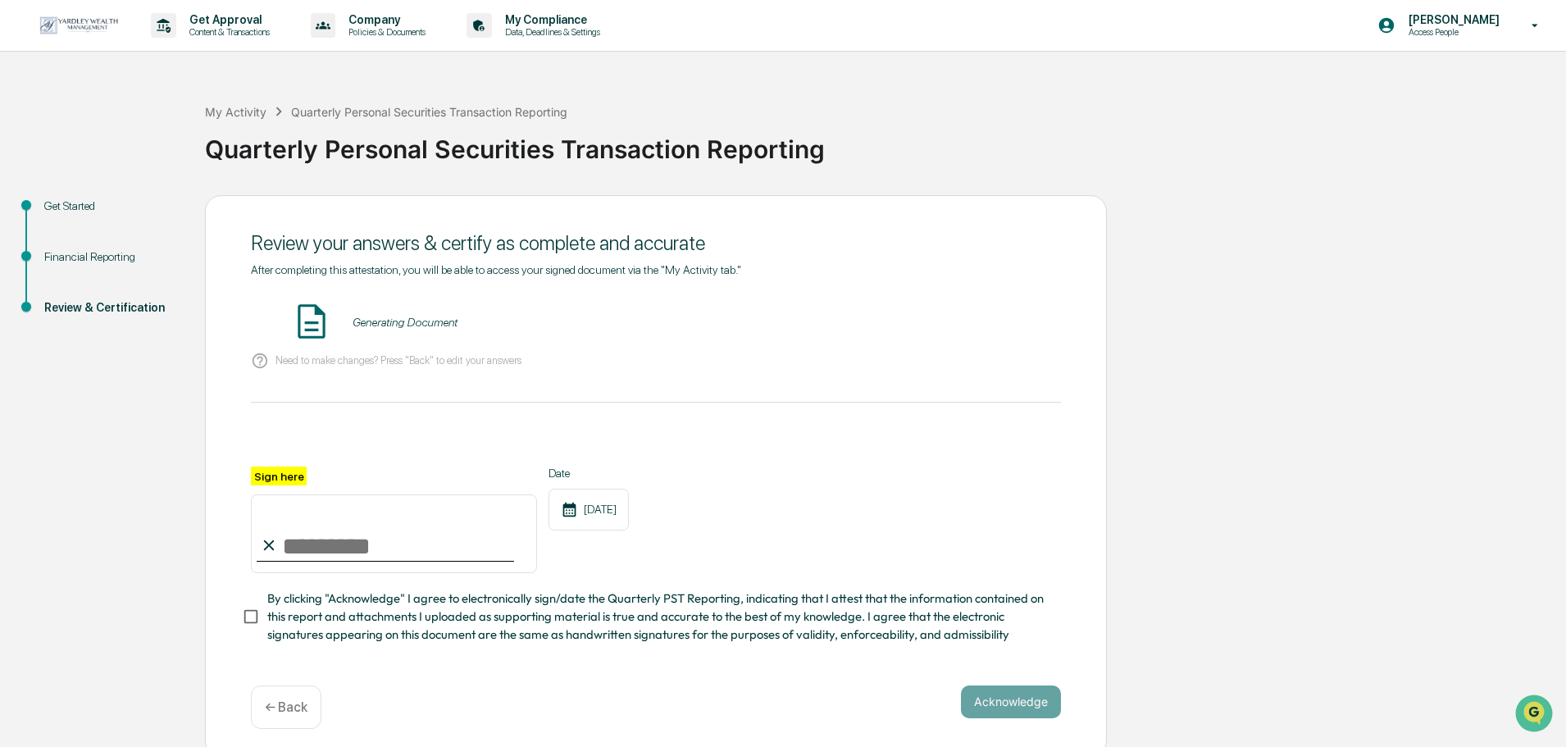
click at [395, 545] on input "Sign here" at bounding box center [394, 533] width 286 height 79
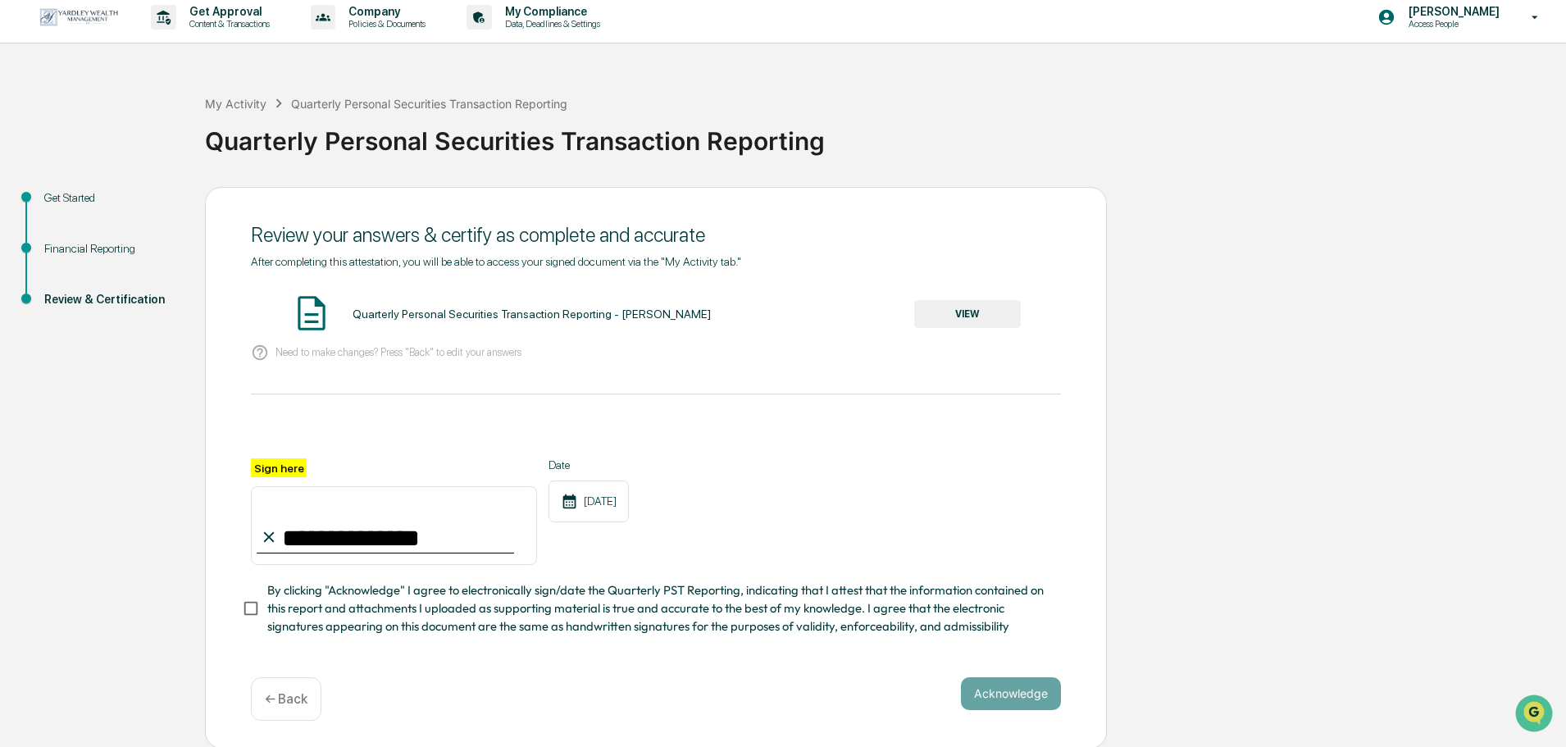
scroll to position [15, 0]
type input "**********"
click at [1011, 306] on button "VIEW" at bounding box center [967, 312] width 107 height 28
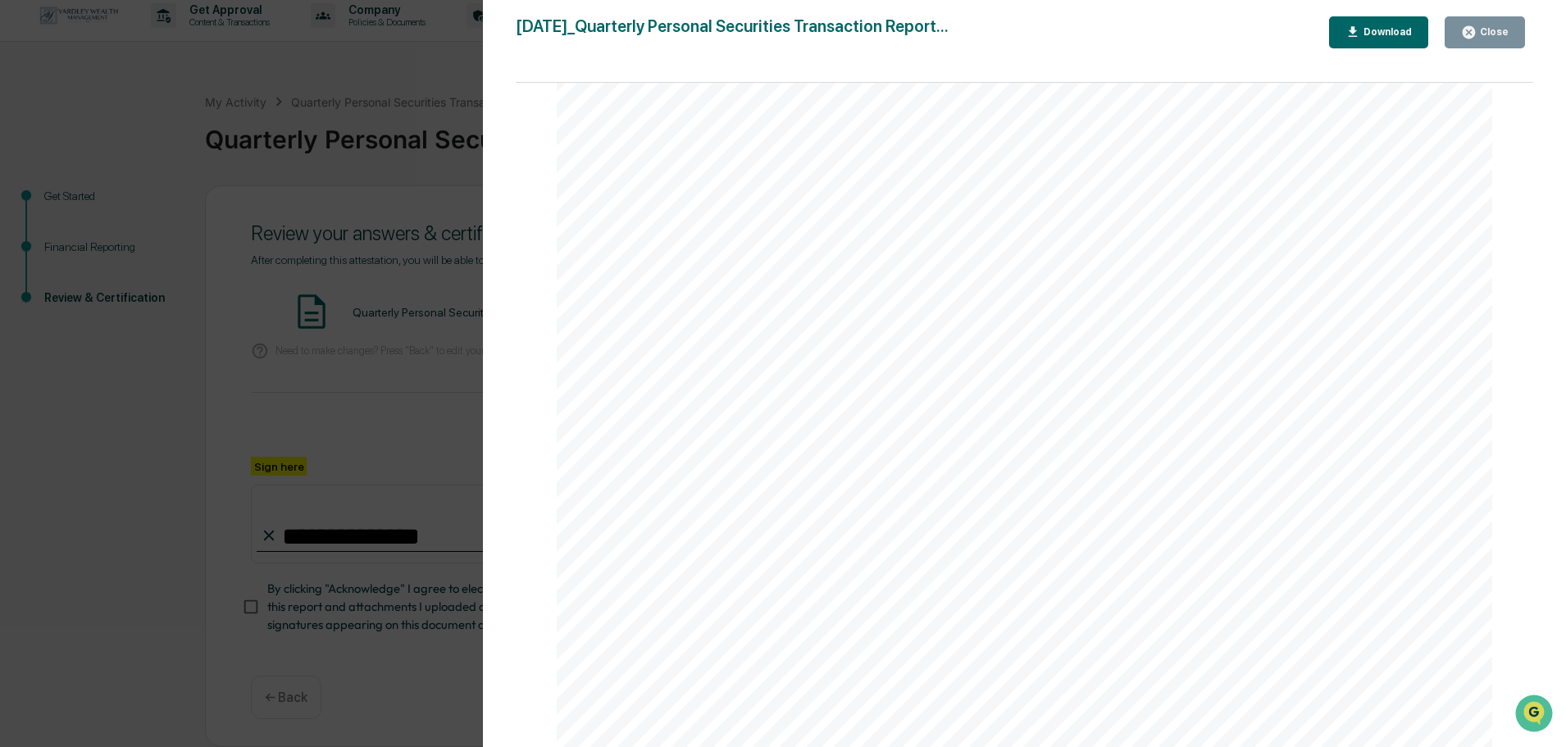
scroll to position [410, 0]
click at [344, 451] on div "Version History [DATE] 01:31 PM Madison Demora [DATE]_Quarterly Personal Securi…" at bounding box center [783, 373] width 1566 height 747
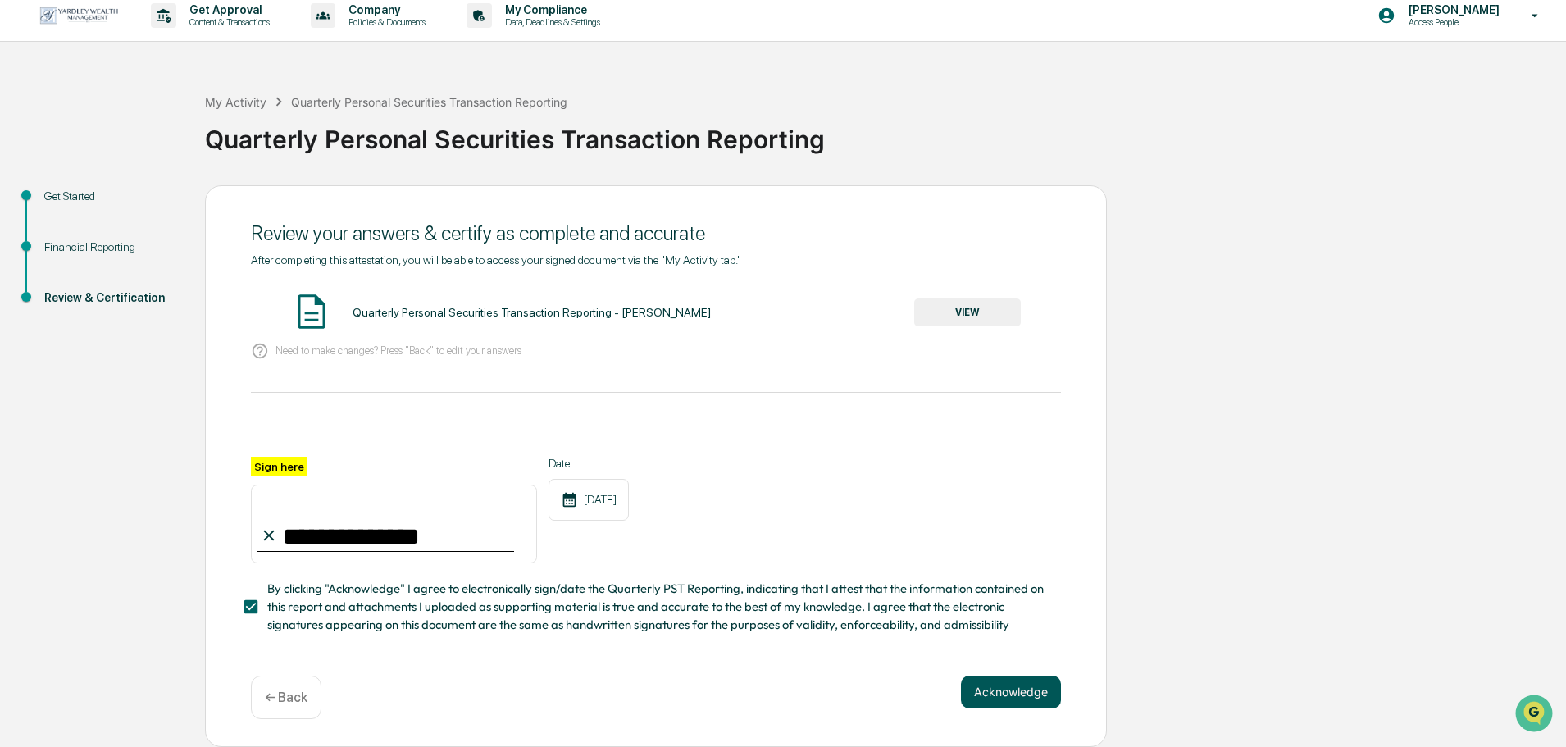
click at [1033, 680] on button "Acknowledge" at bounding box center [1011, 692] width 100 height 33
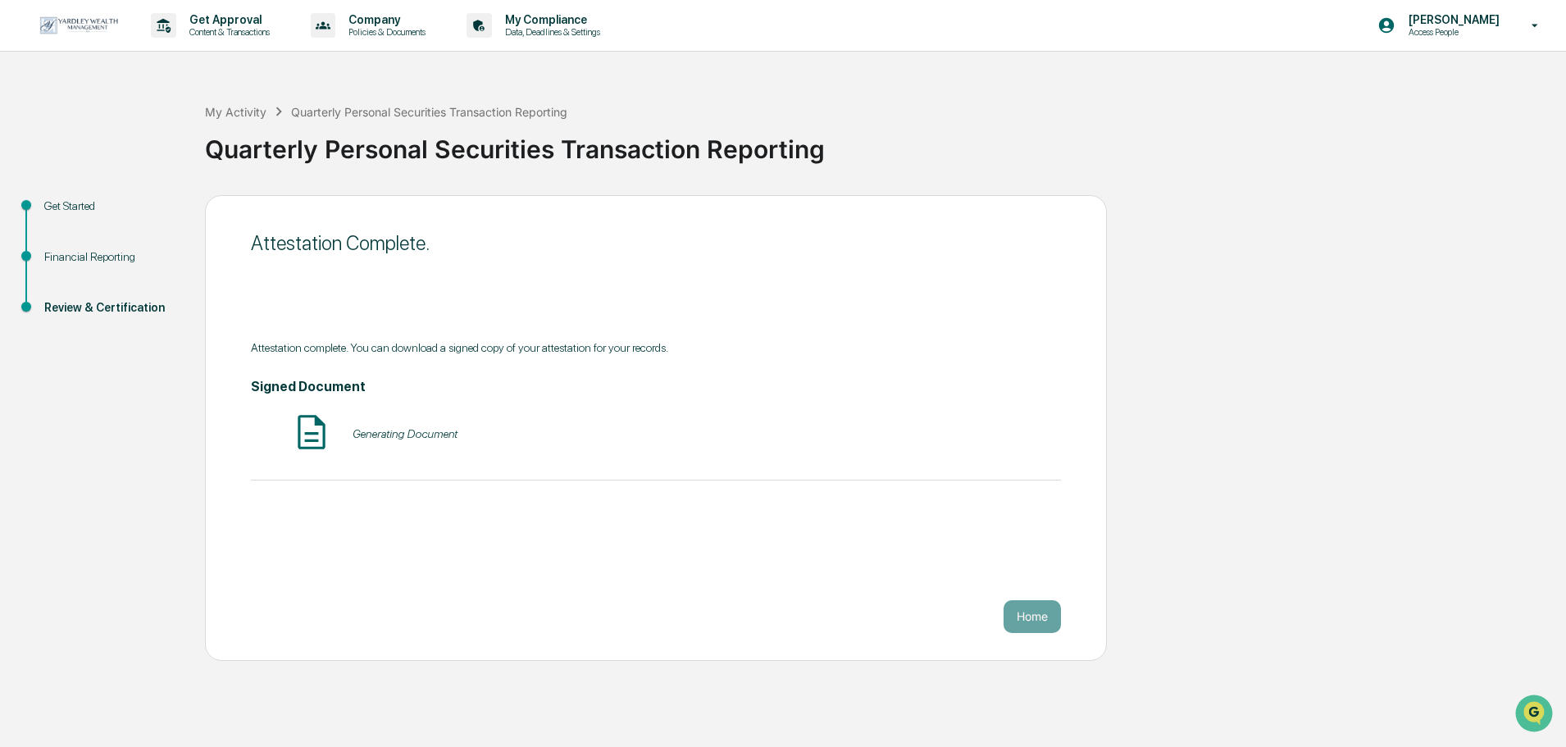
scroll to position [0, 0]
click at [1046, 622] on button "Home" at bounding box center [1032, 616] width 57 height 33
